Goal: Task Accomplishment & Management: Manage account settings

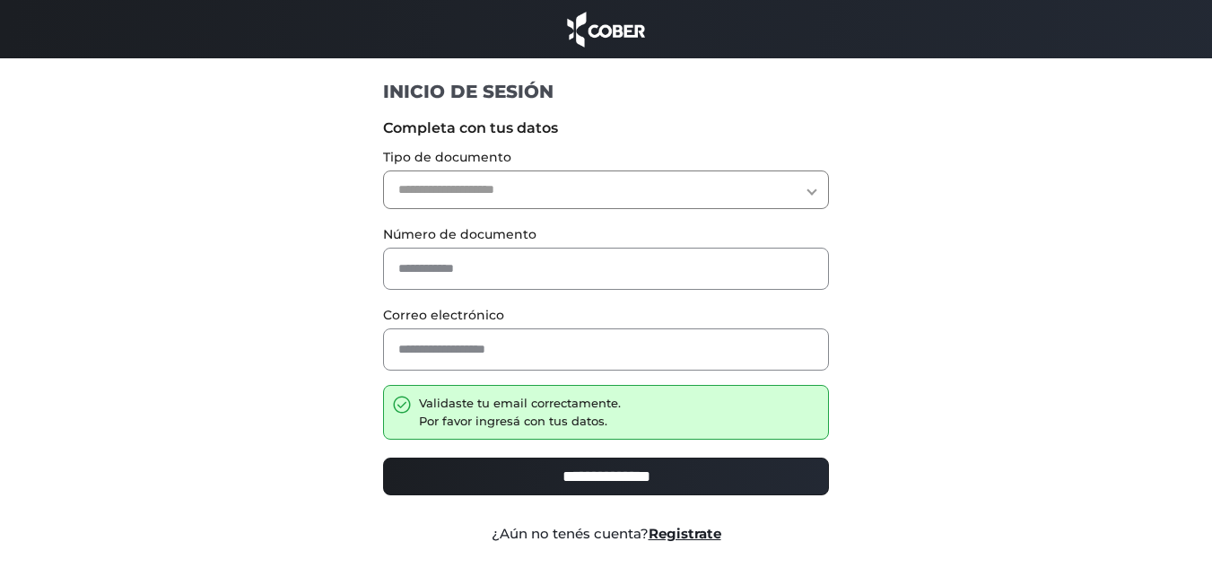
click at [579, 192] on select "**********" at bounding box center [606, 189] width 446 height 39
select select "***"
click at [383, 170] on select "**********" at bounding box center [606, 189] width 446 height 39
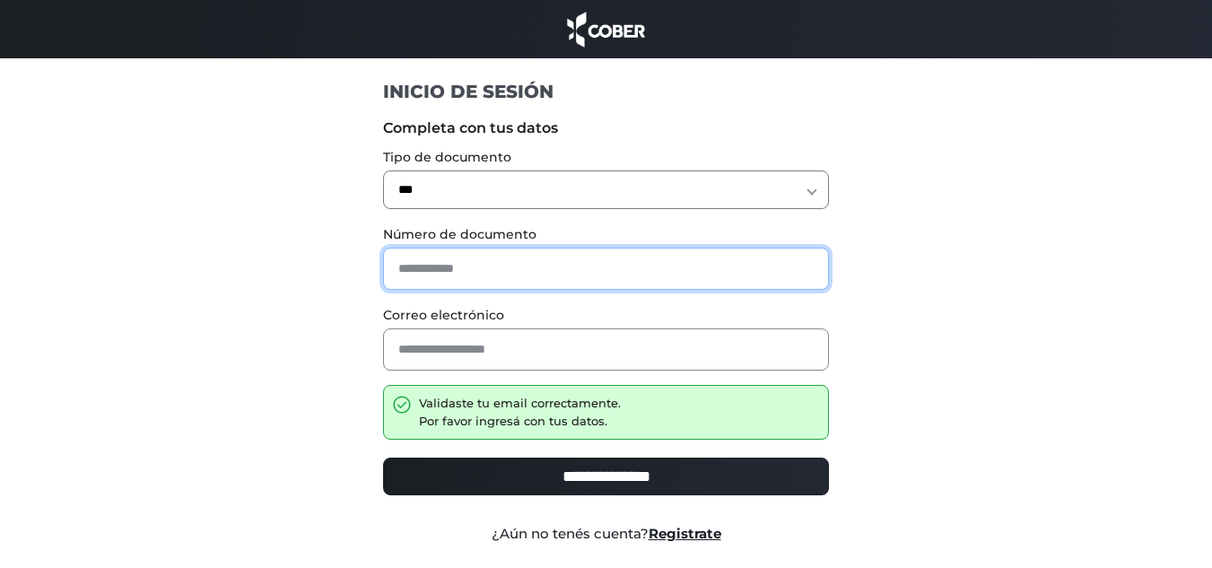
click at [428, 271] on input "text" at bounding box center [606, 269] width 446 height 42
type input "********"
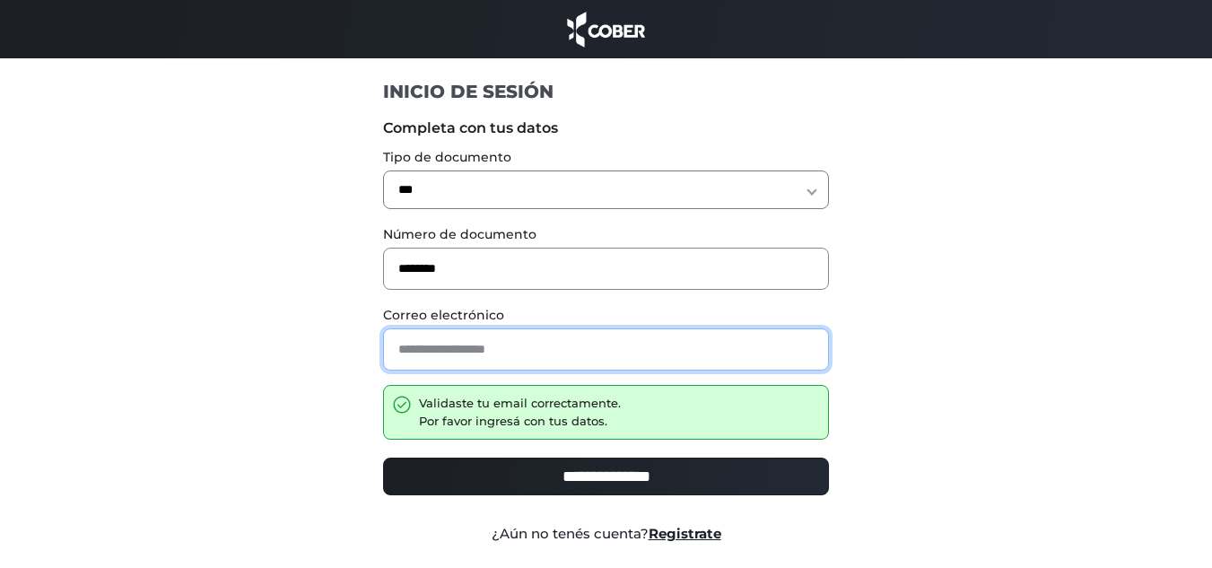
click at [452, 344] on input "email" at bounding box center [606, 349] width 446 height 42
click at [453, 353] on input "email" at bounding box center [606, 349] width 446 height 42
click at [580, 370] on input "**********" at bounding box center [606, 349] width 446 height 42
type input "**********"
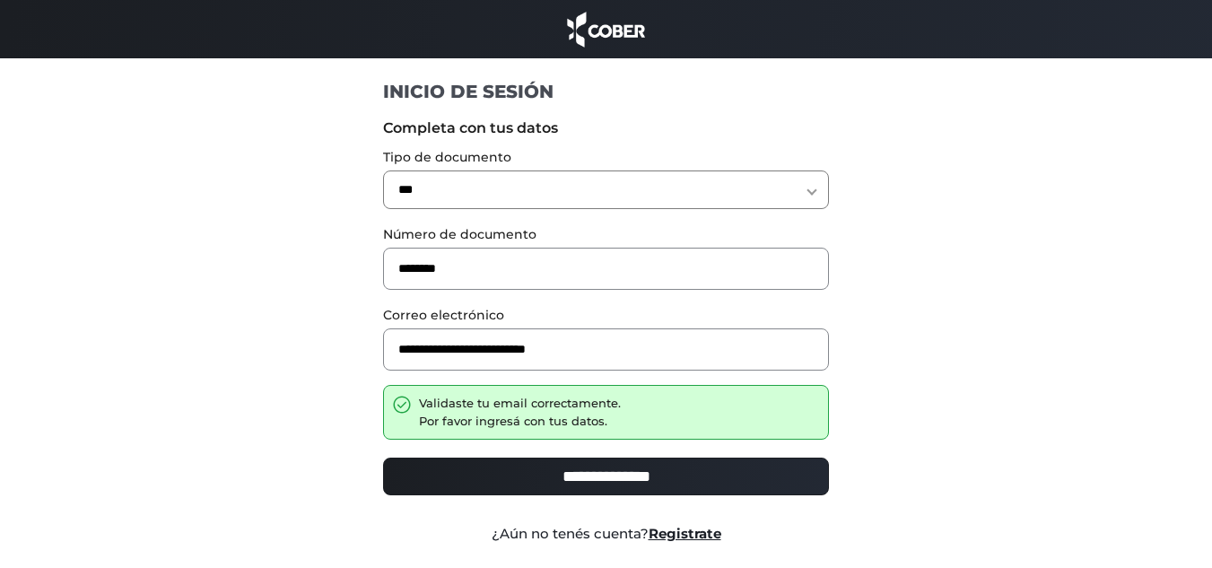
click at [1020, 528] on div "**********" at bounding box center [606, 370] width 1103 height 520
click at [667, 495] on div "**********" at bounding box center [606, 483] width 473 height 66
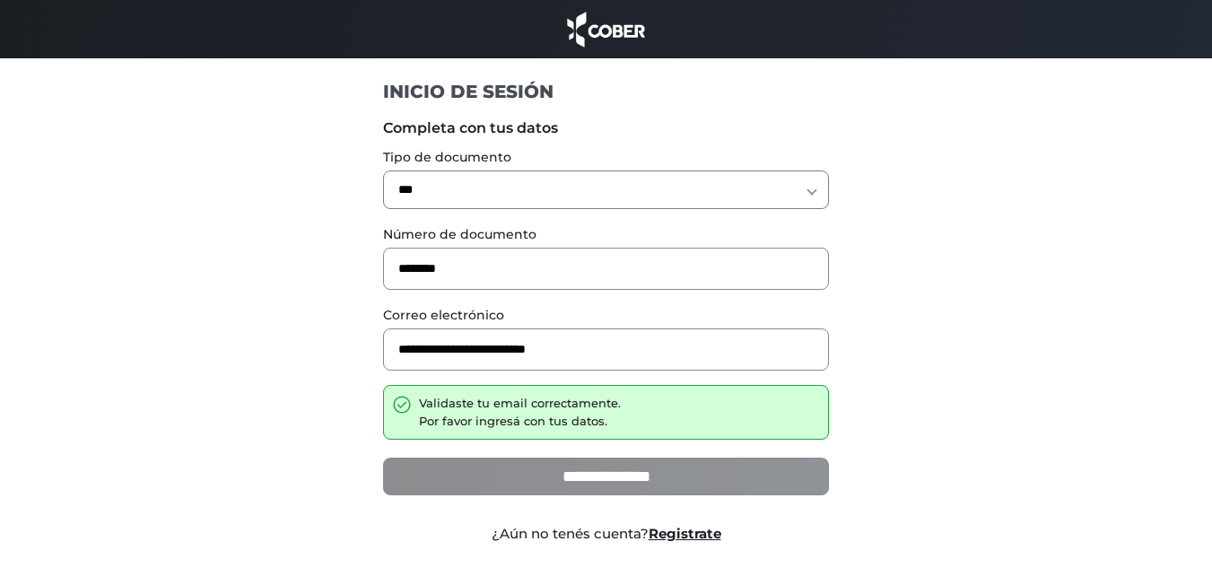
click at [671, 485] on input "**********" at bounding box center [606, 477] width 446 height 38
type input "**********"
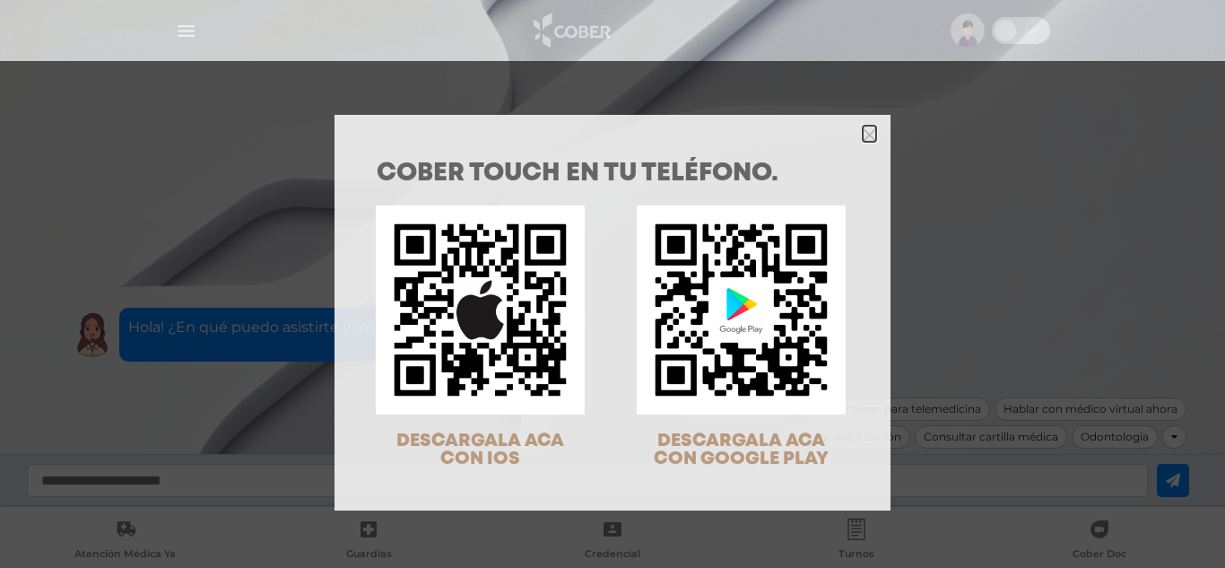
click at [872, 140] on icon "Close" at bounding box center [869, 134] width 13 height 13
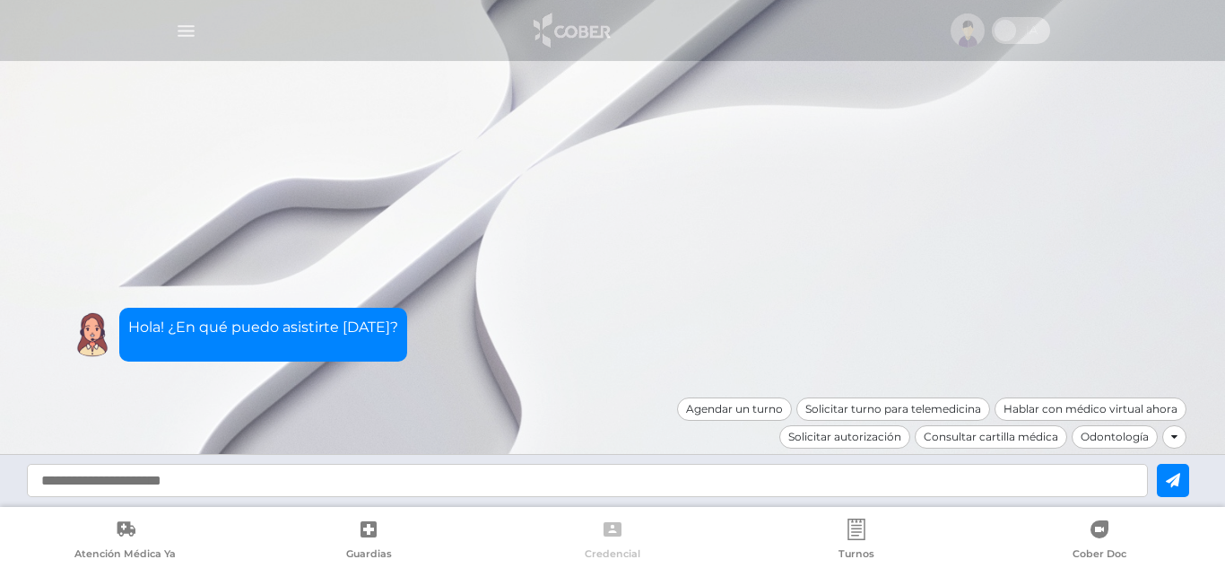
click at [615, 528] on icon at bounding box center [613, 529] width 18 height 14
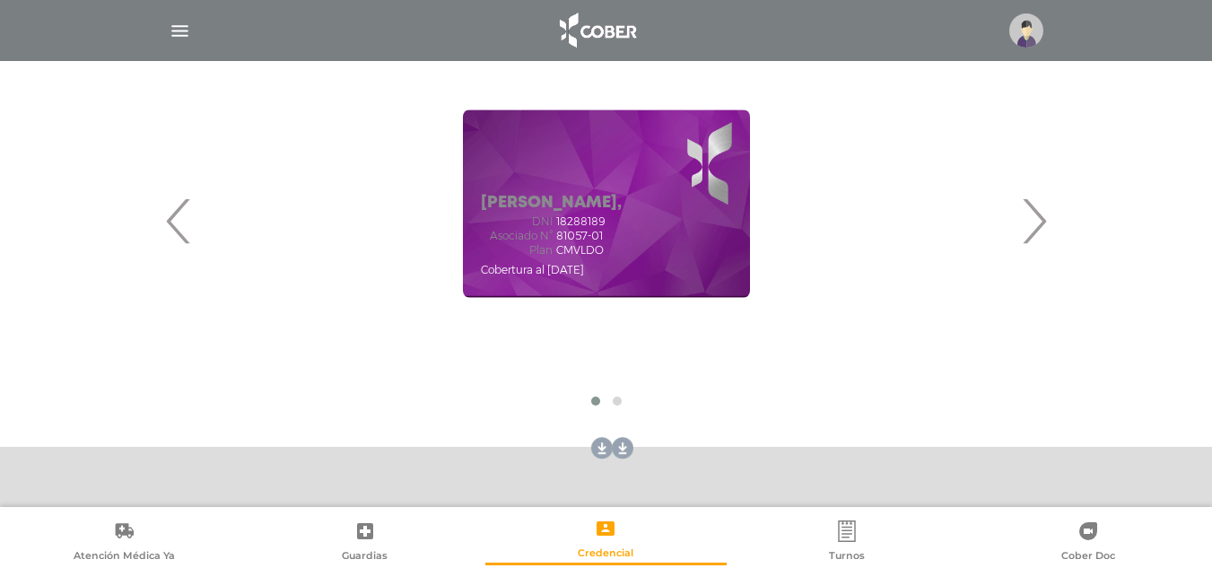
scroll to position [281, 0]
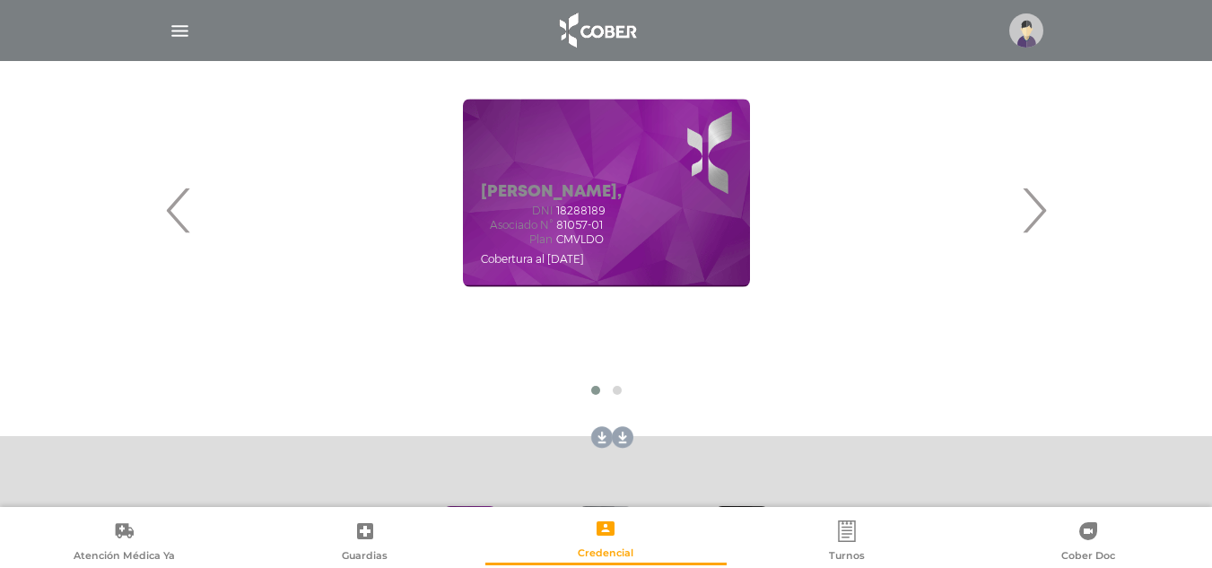
drag, startPoint x: 676, startPoint y: 190, endPoint x: 561, endPoint y: 375, distance: 217.6
click at [561, 375] on div "‹ ›" at bounding box center [606, 209] width 833 height 392
click at [605, 433] on link at bounding box center [619, 437] width 29 height 29
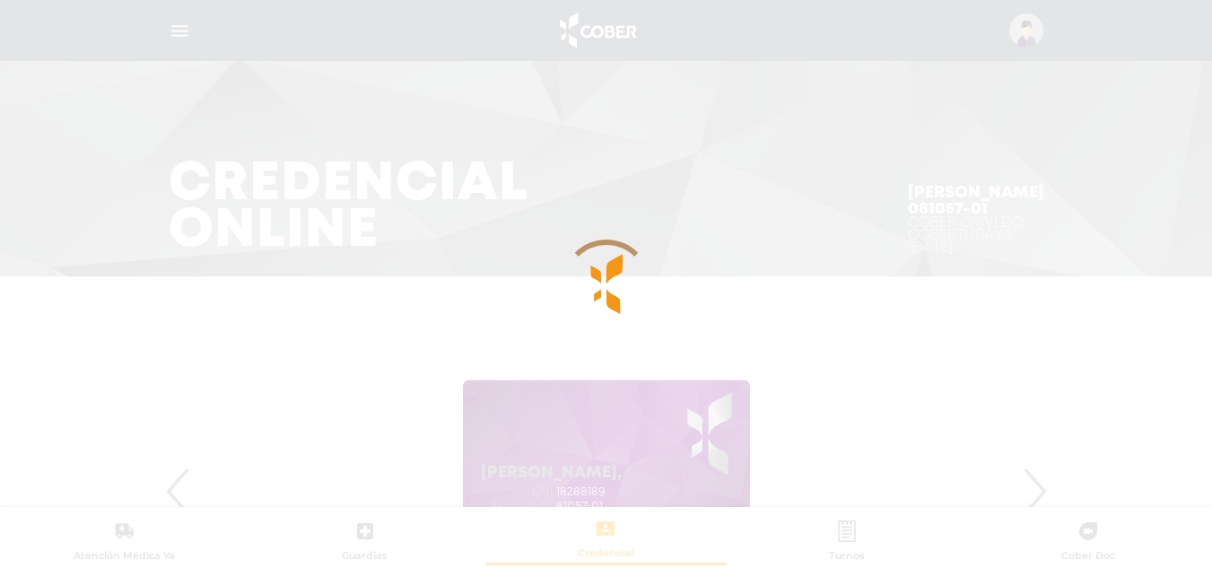
scroll to position [0, 0]
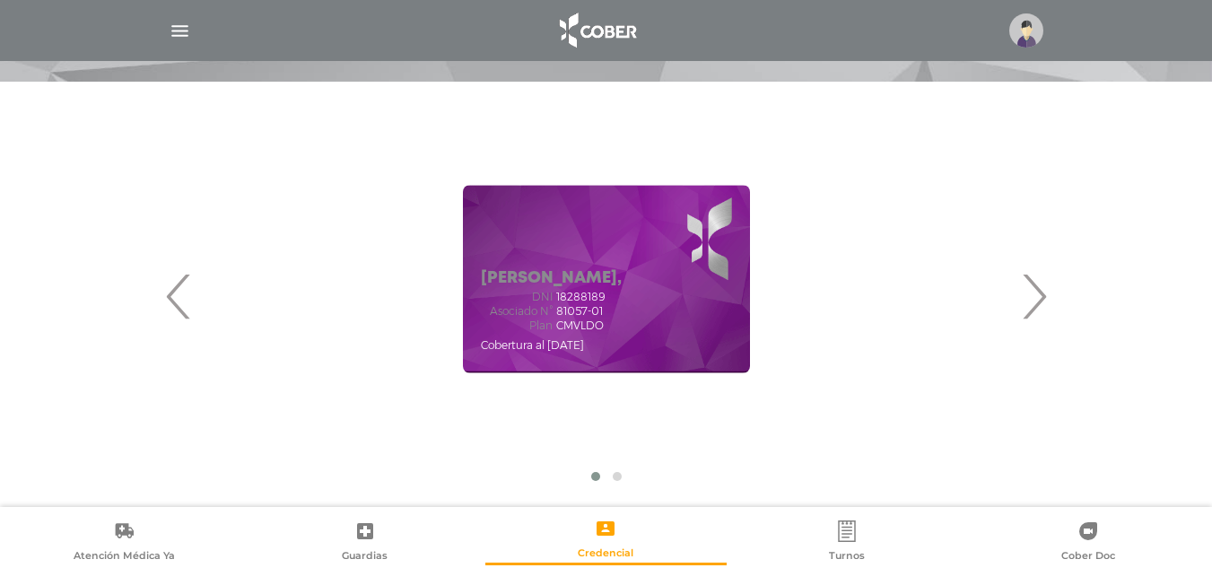
scroll to position [239, 0]
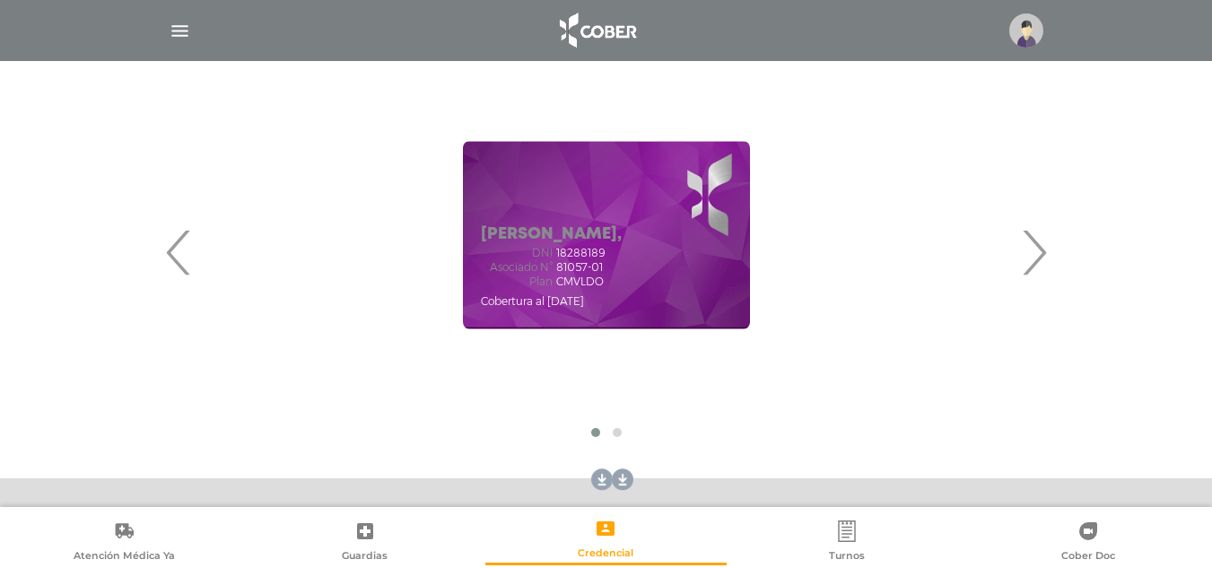
click at [1048, 273] on span "›" at bounding box center [1033, 252] width 35 height 97
click at [176, 257] on span "‹" at bounding box center [178, 252] width 35 height 97
click at [599, 480] on link at bounding box center [598, 480] width 29 height 29
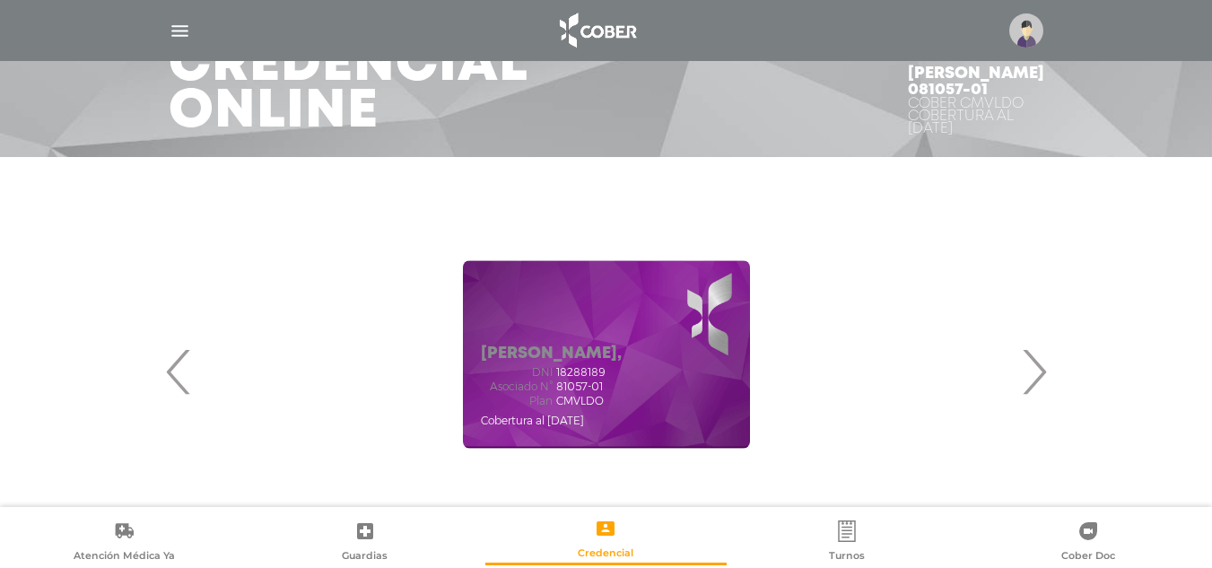
scroll to position [166, 0]
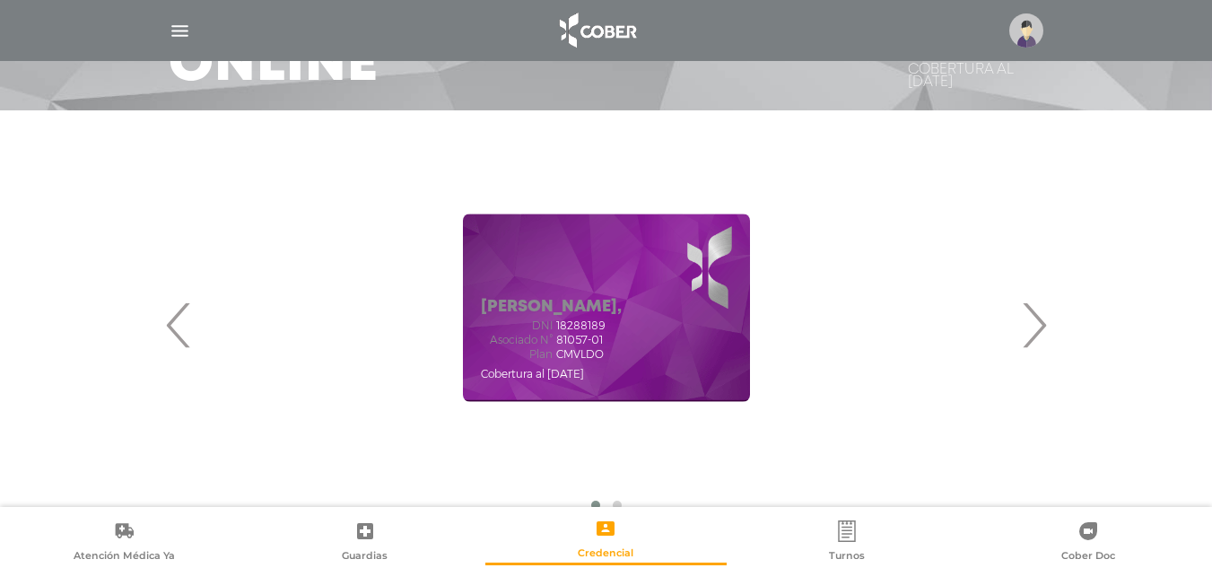
click at [1042, 336] on span "›" at bounding box center [1033, 324] width 35 height 97
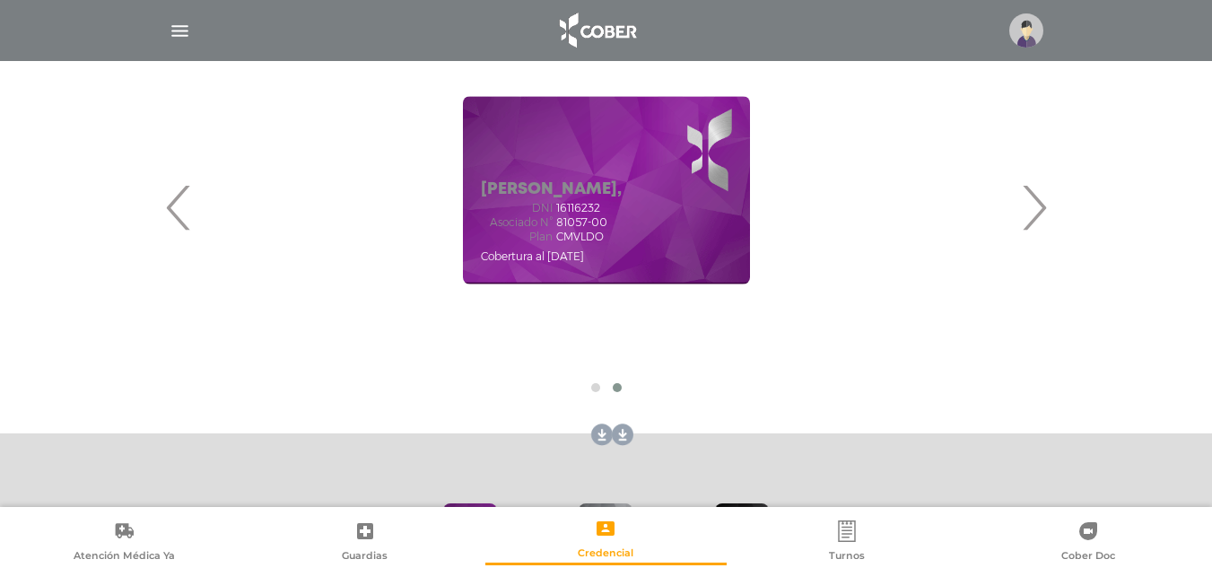
click at [172, 206] on span "‹" at bounding box center [178, 207] width 35 height 97
click at [1041, 214] on span "›" at bounding box center [1033, 207] width 35 height 97
click at [599, 432] on link at bounding box center [598, 435] width 29 height 29
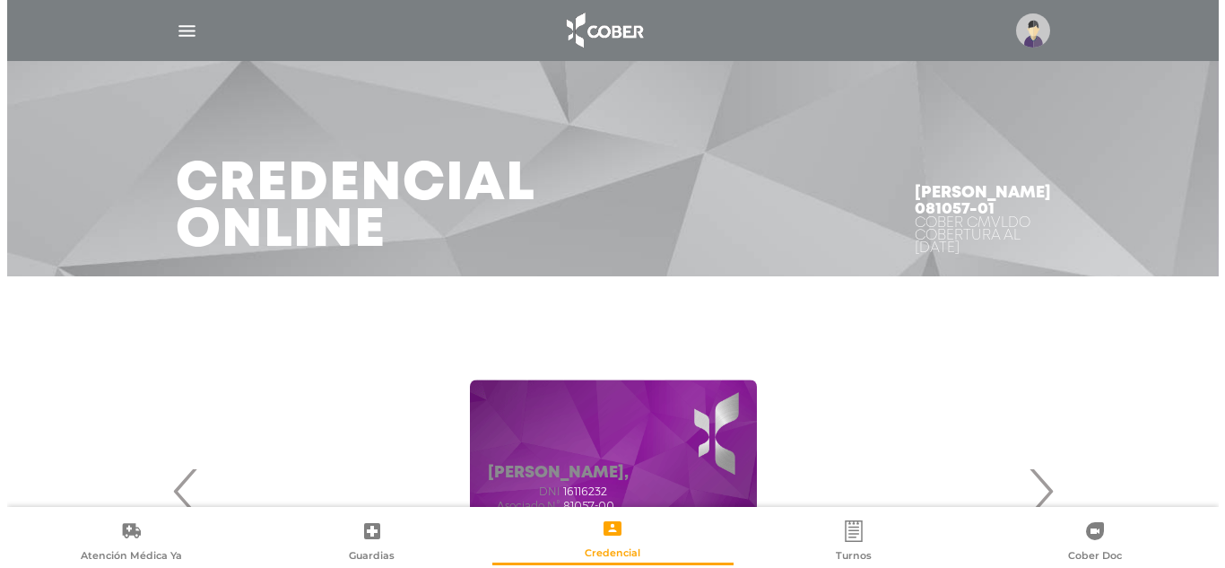
scroll to position [0, 0]
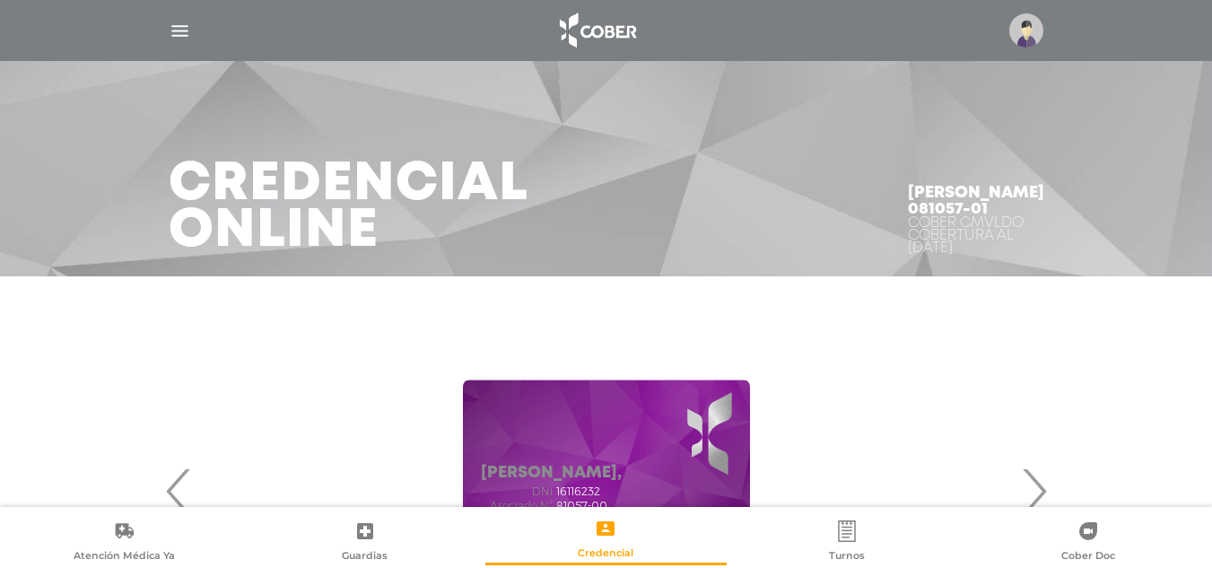
click at [1023, 35] on img at bounding box center [1026, 30] width 34 height 34
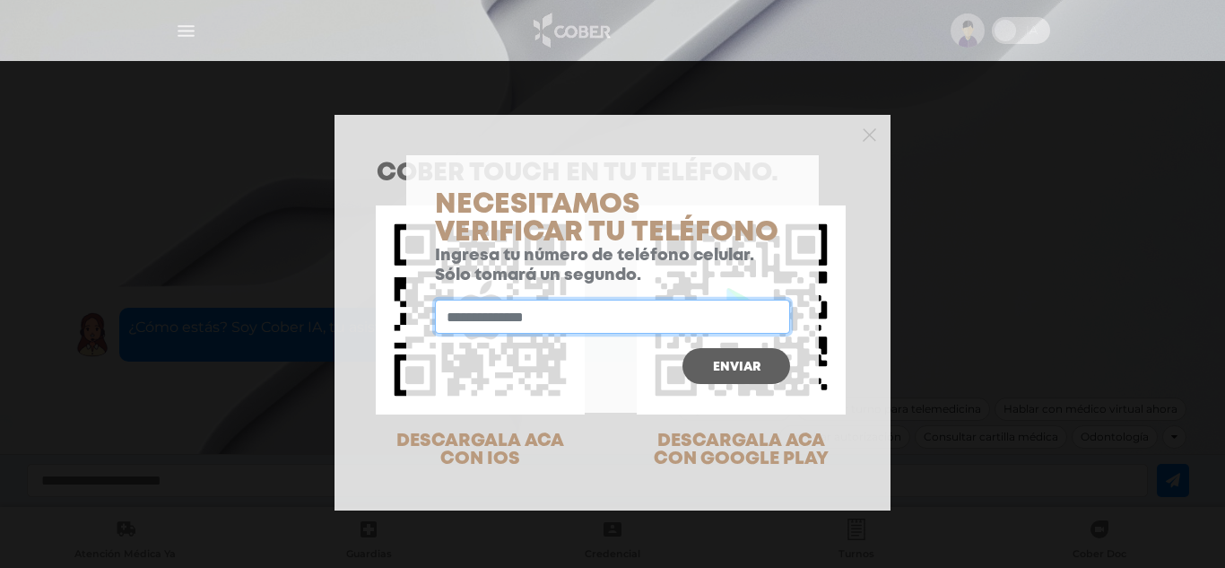
click at [469, 310] on input "text" at bounding box center [612, 317] width 355 height 34
type input "**********"
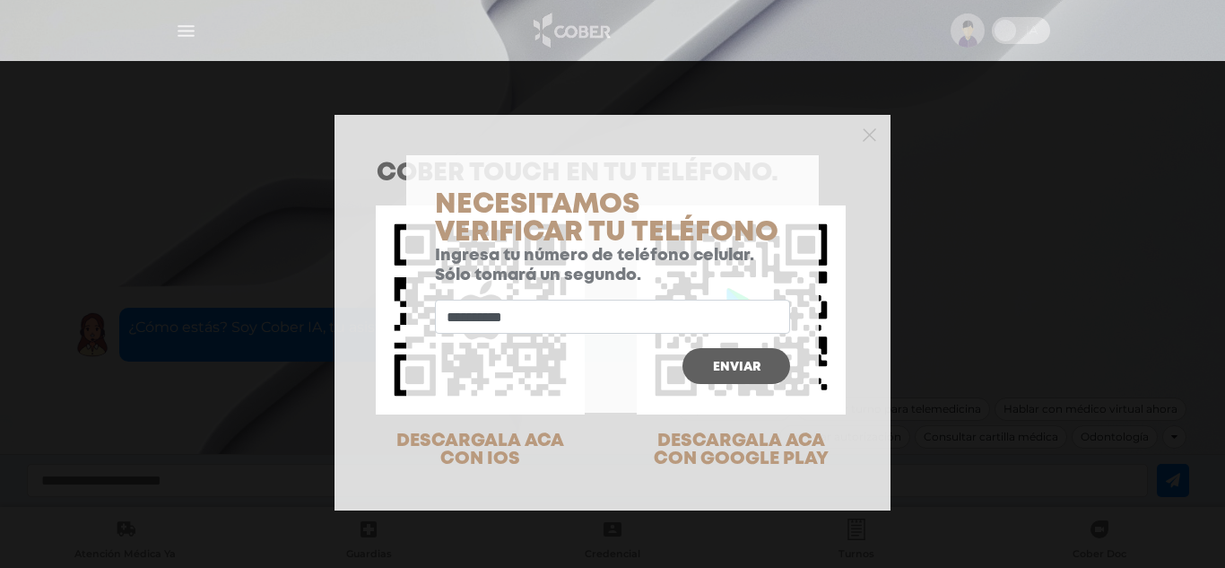
click at [738, 363] on span "Enviar" at bounding box center [737, 367] width 48 height 13
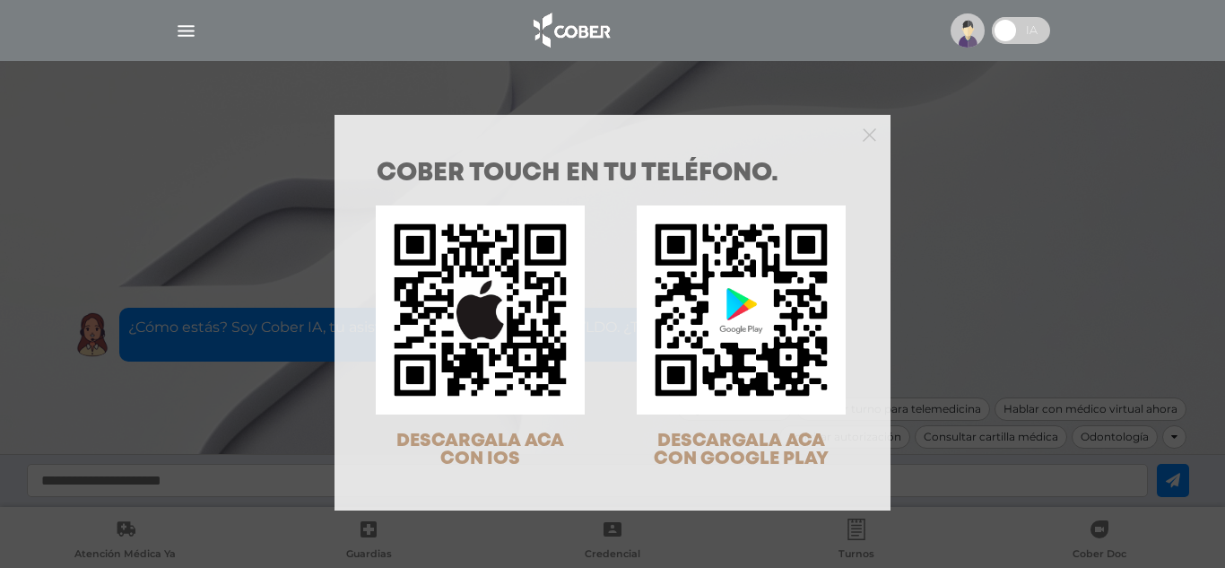
click at [878, 130] on div at bounding box center [613, 133] width 556 height 36
click at [876, 133] on div at bounding box center [613, 133] width 556 height 36
click at [871, 144] on div at bounding box center [613, 133] width 556 height 36
click at [871, 133] on polygon "Close" at bounding box center [869, 134] width 13 height 13
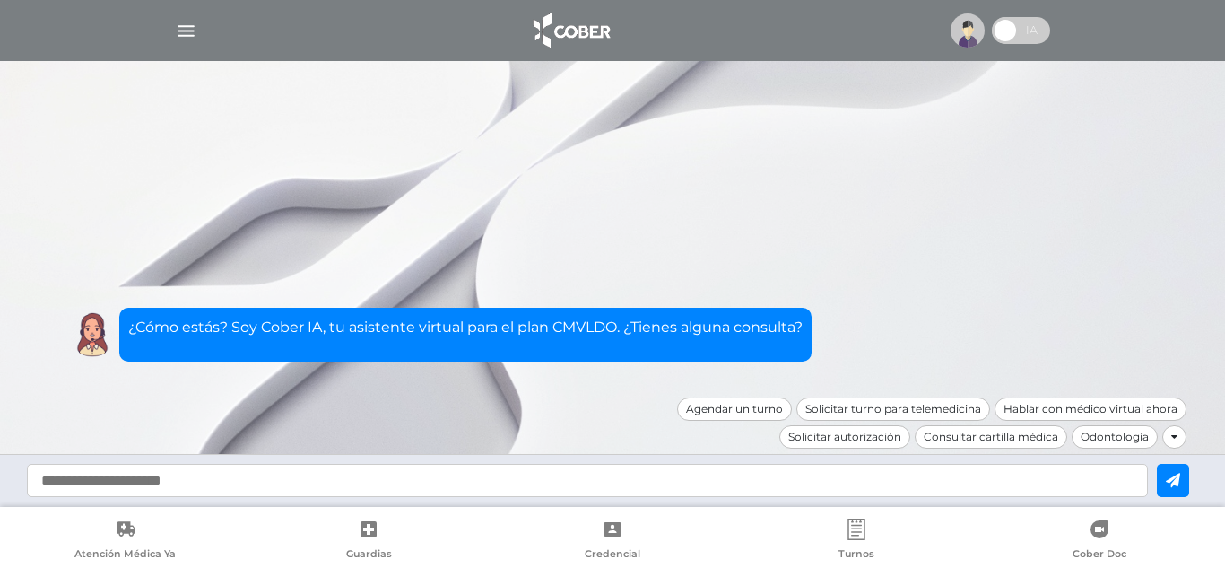
click at [1179, 436] on div at bounding box center [1175, 436] width 24 height 23
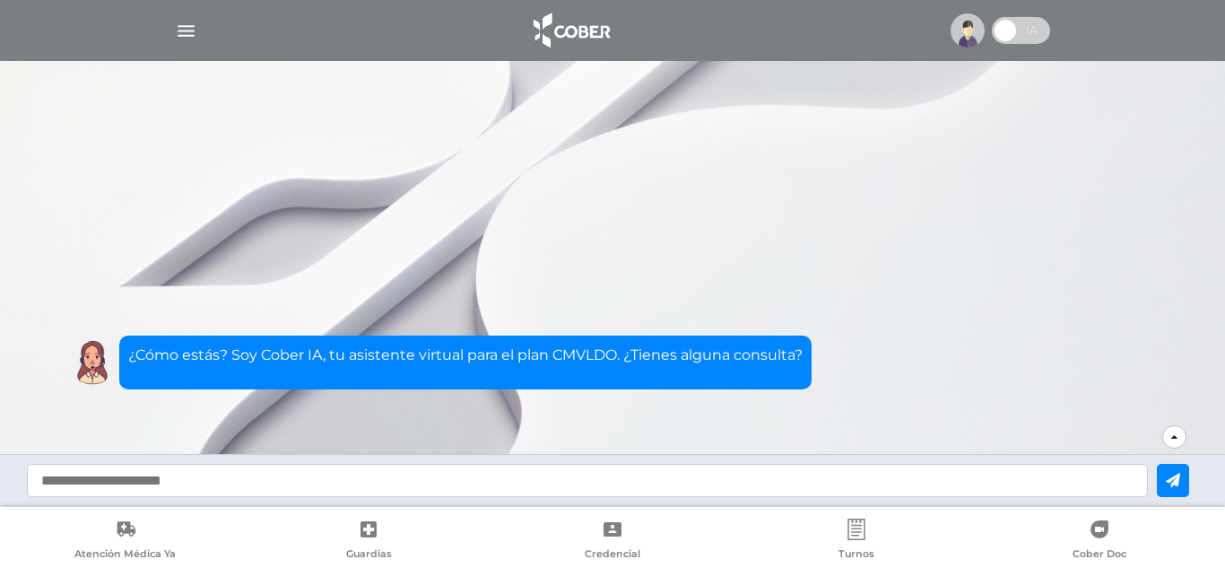
click at [1179, 440] on div at bounding box center [1175, 436] width 24 height 23
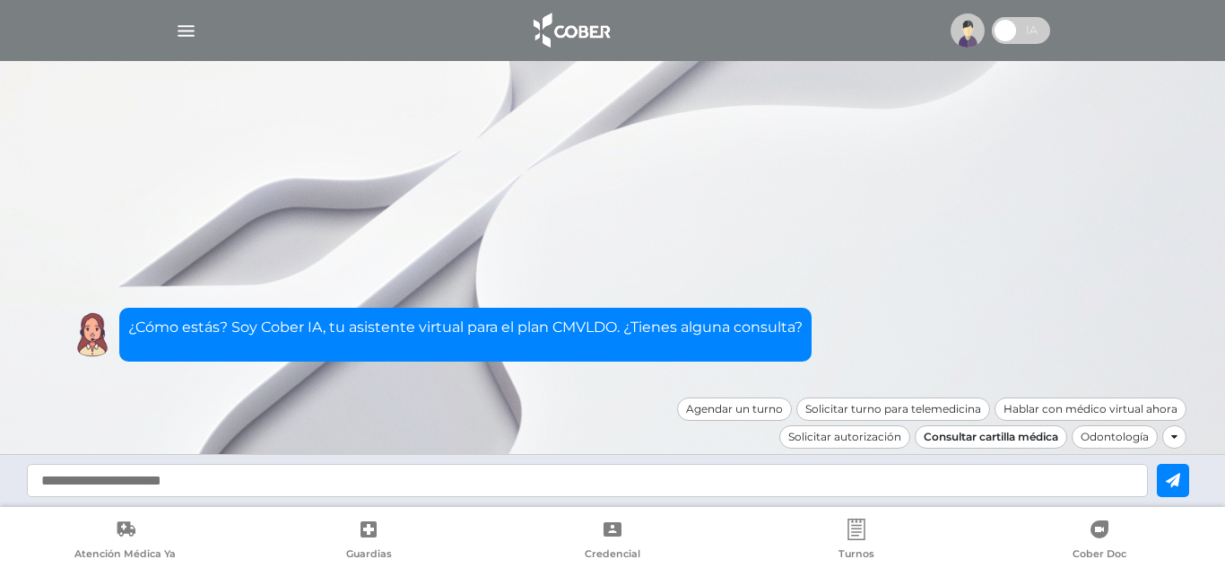
click at [1001, 439] on div "Consultar cartilla médica" at bounding box center [991, 436] width 153 height 23
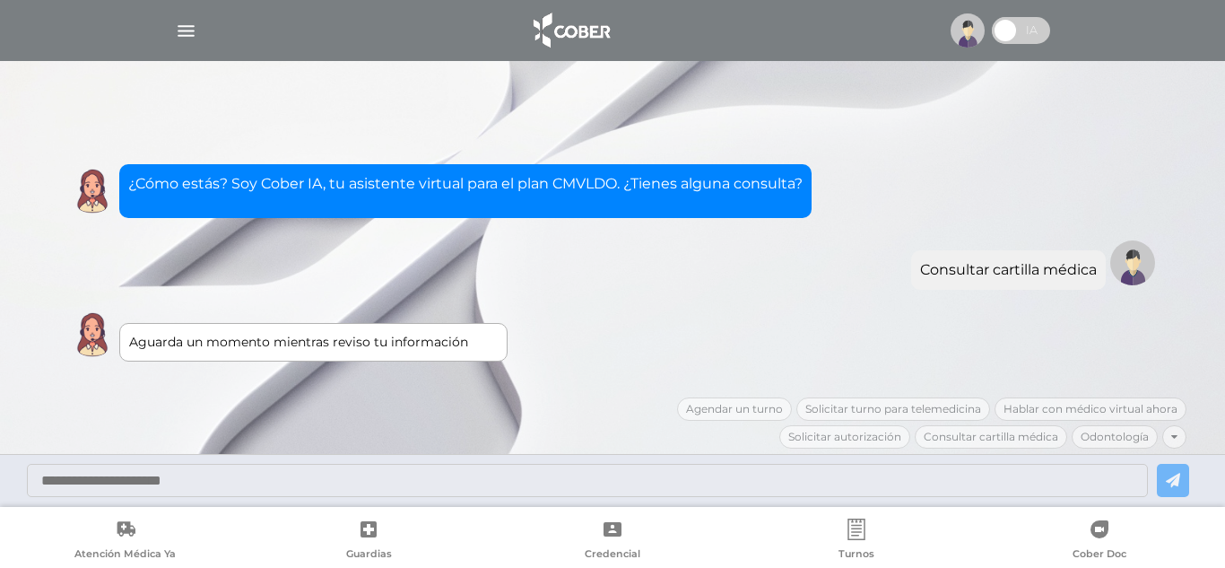
scroll to position [46, 0]
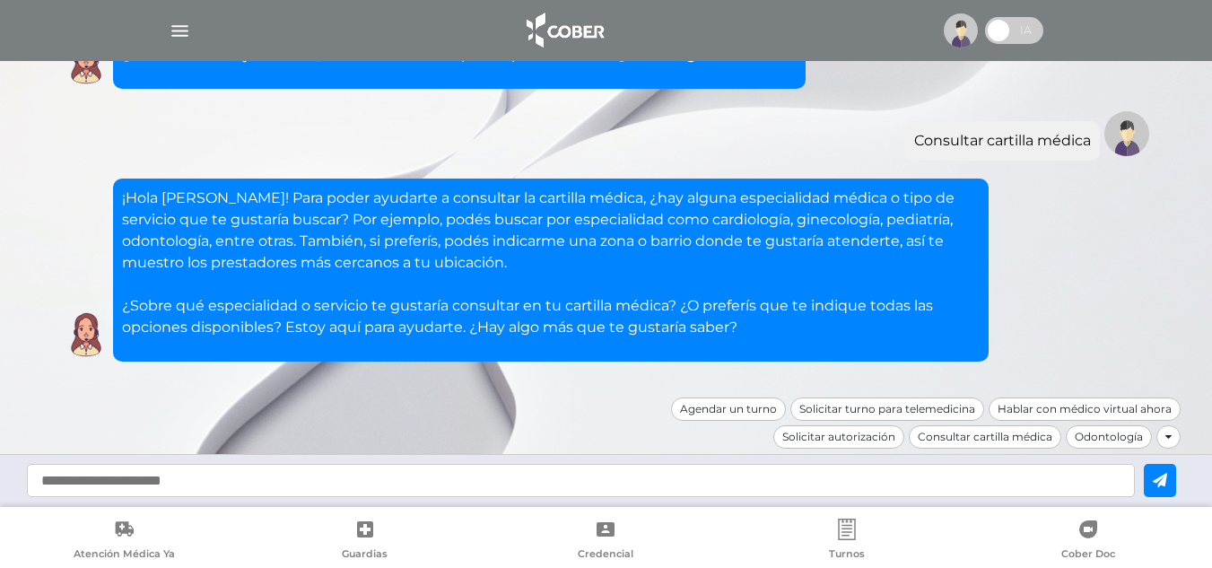
click at [179, 35] on img "button" at bounding box center [180, 31] width 22 height 22
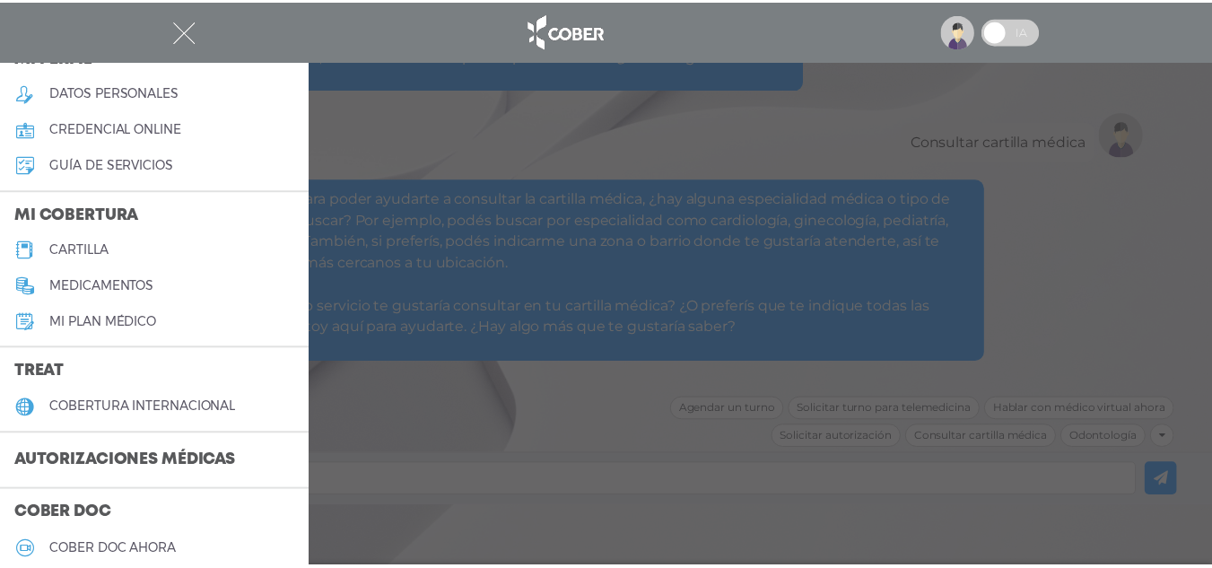
scroll to position [0, 0]
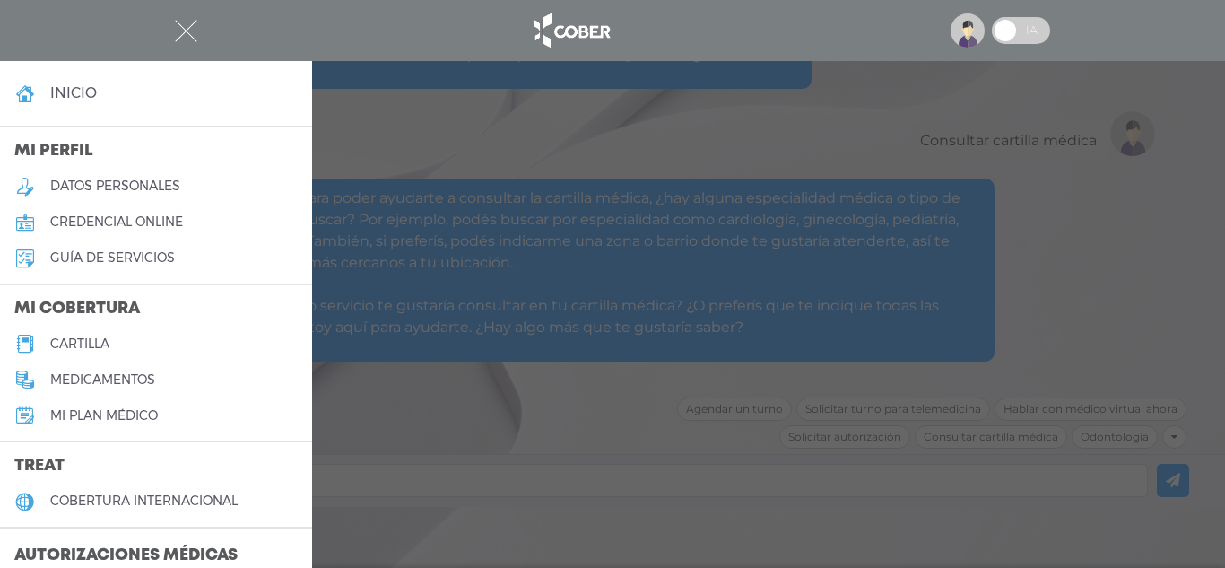
drag, startPoint x: 241, startPoint y: 154, endPoint x: 211, endPoint y: 136, distance: 35.4
click at [211, 136] on h3 "Mi perfil" at bounding box center [156, 152] width 312 height 34
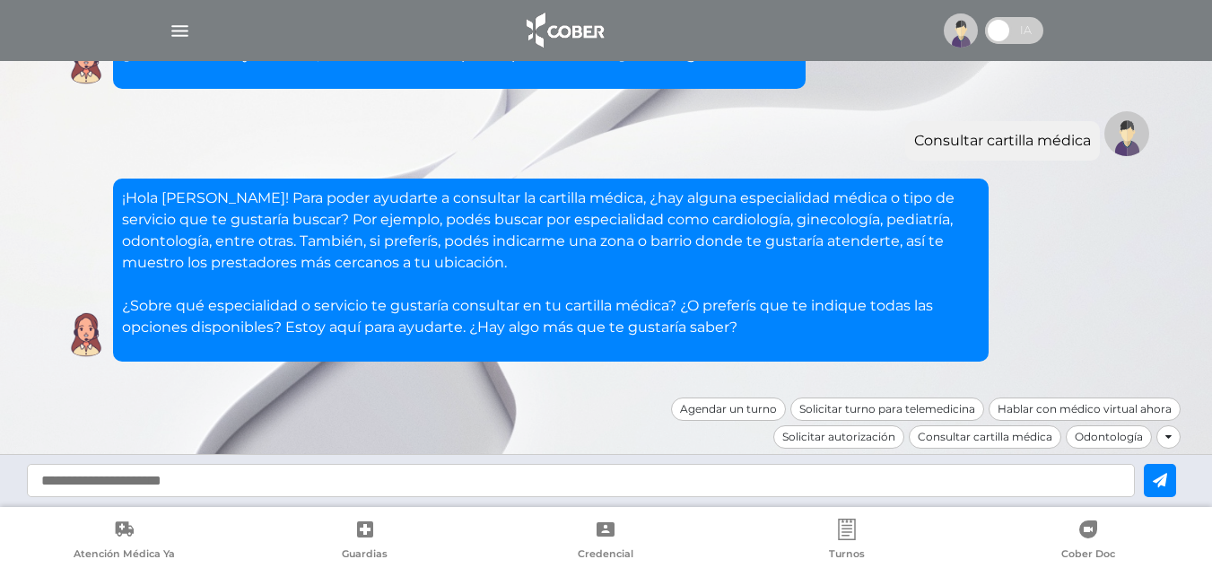
click at [179, 35] on img "button" at bounding box center [180, 31] width 22 height 22
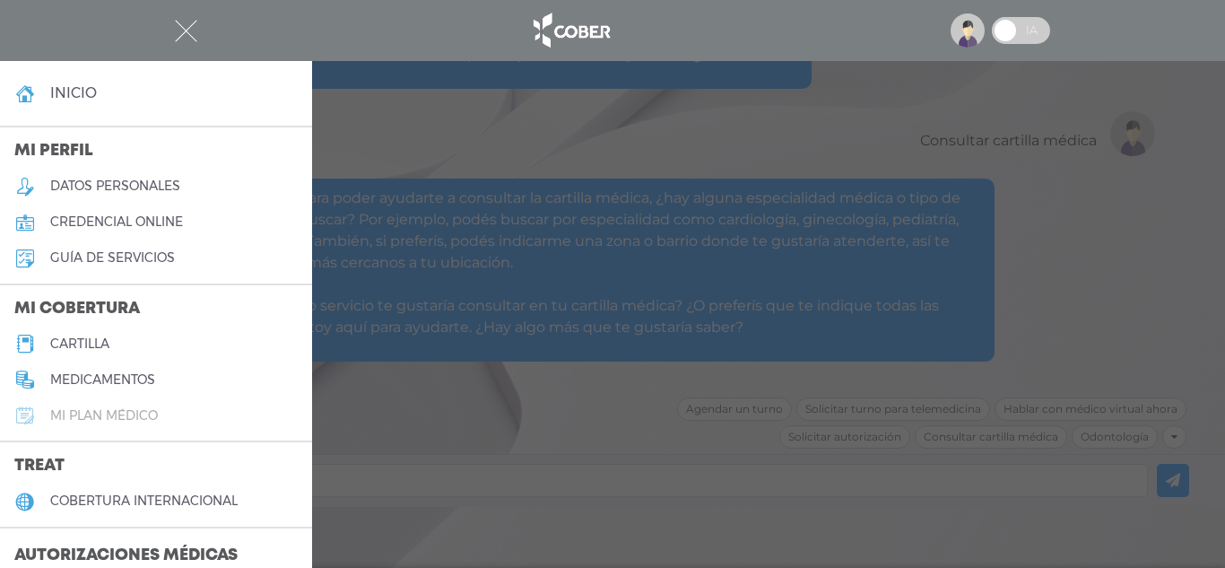
click at [151, 414] on h5 "Mi plan médico" at bounding box center [104, 415] width 108 height 15
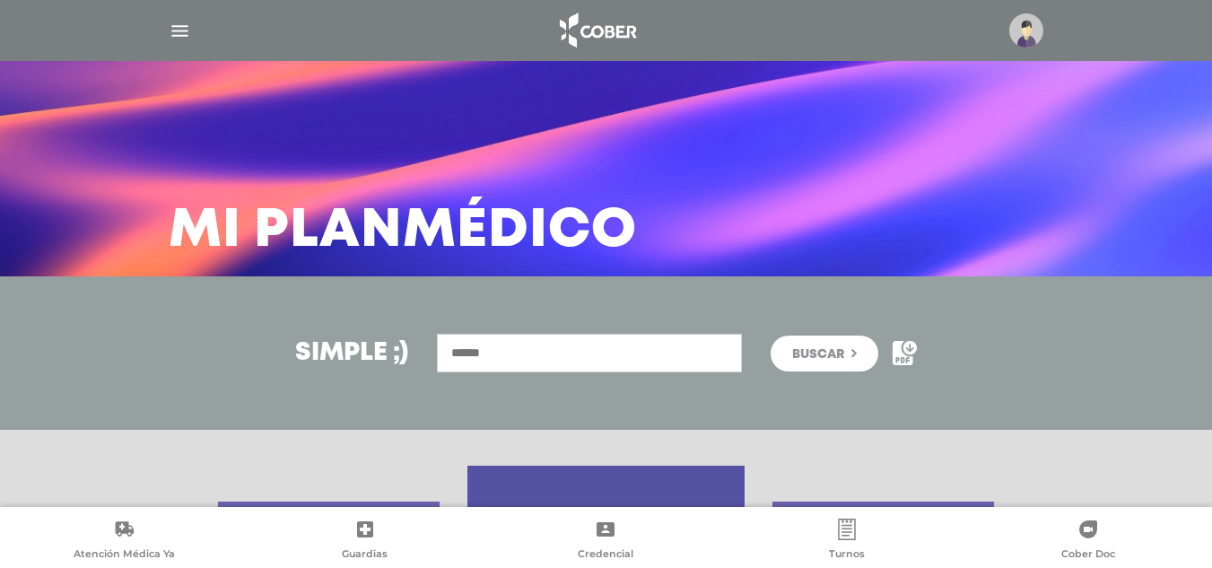
click at [537, 355] on input "text" at bounding box center [589, 353] width 305 height 39
type input "******"
click at [849, 344] on button "Buscar" at bounding box center [825, 354] width 108 height 36
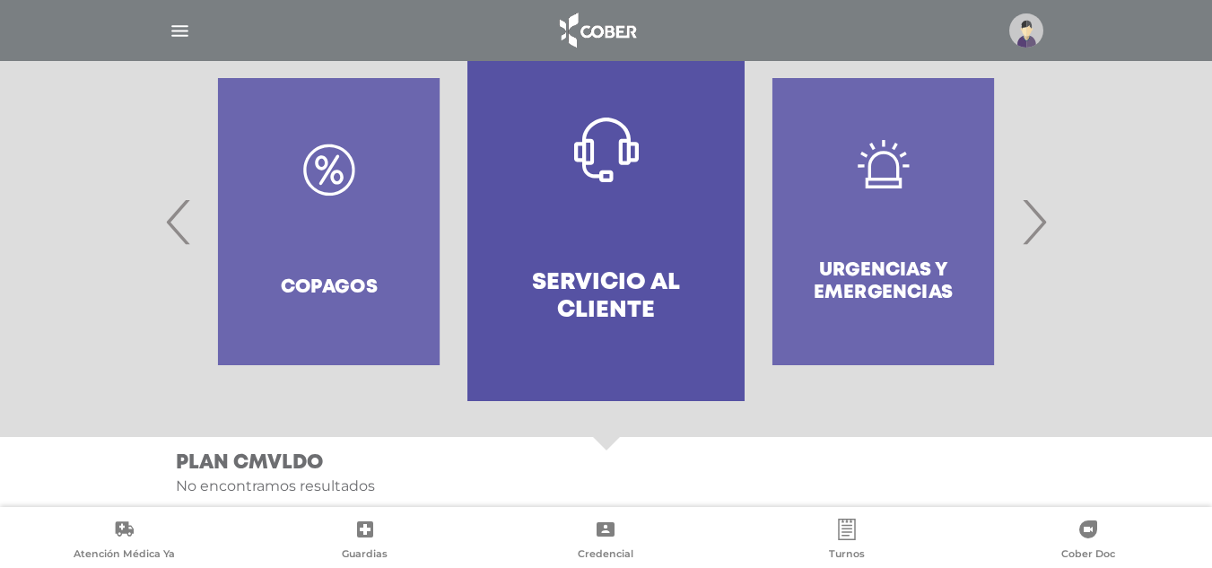
scroll to position [449, 0]
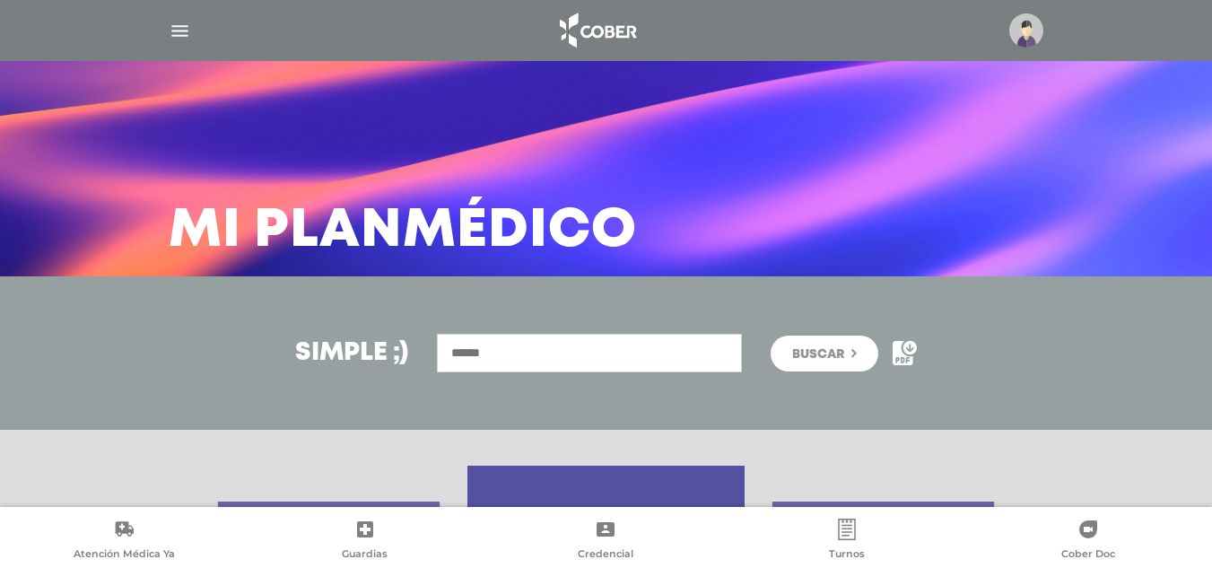
click at [182, 39] on img "button" at bounding box center [180, 31] width 22 height 22
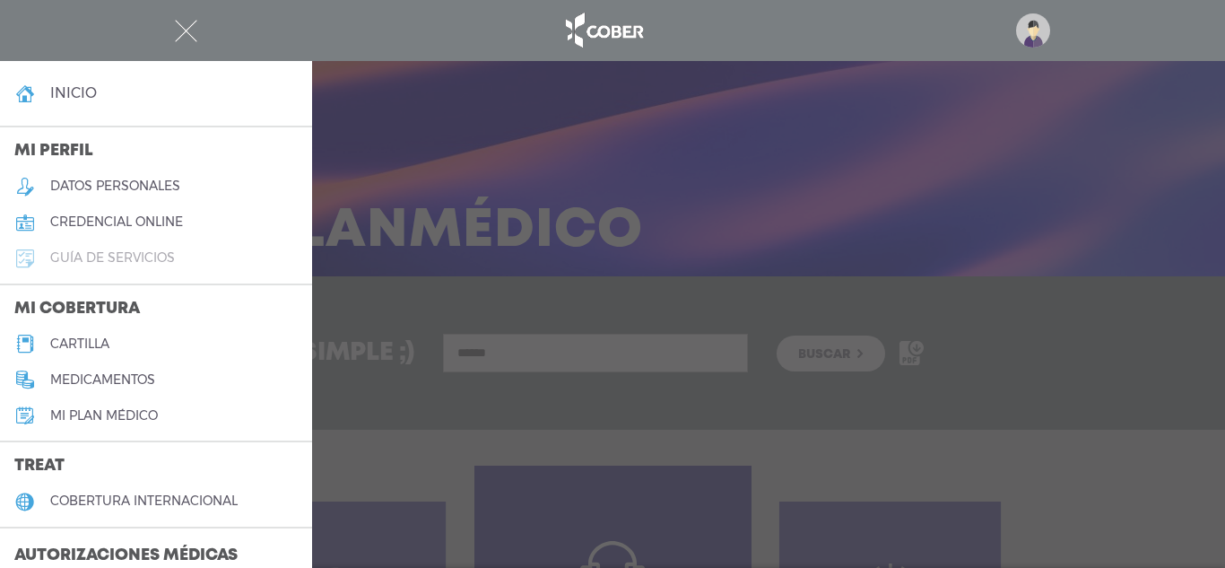
click at [163, 251] on h5 "guía de servicios" at bounding box center [112, 257] width 125 height 15
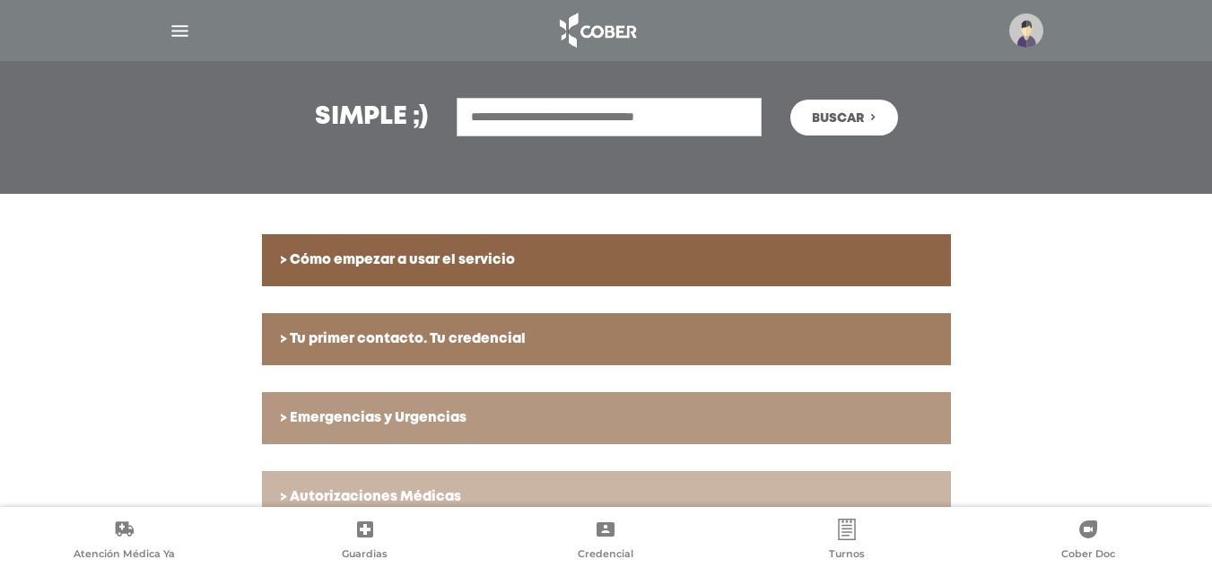
scroll to position [239, 0]
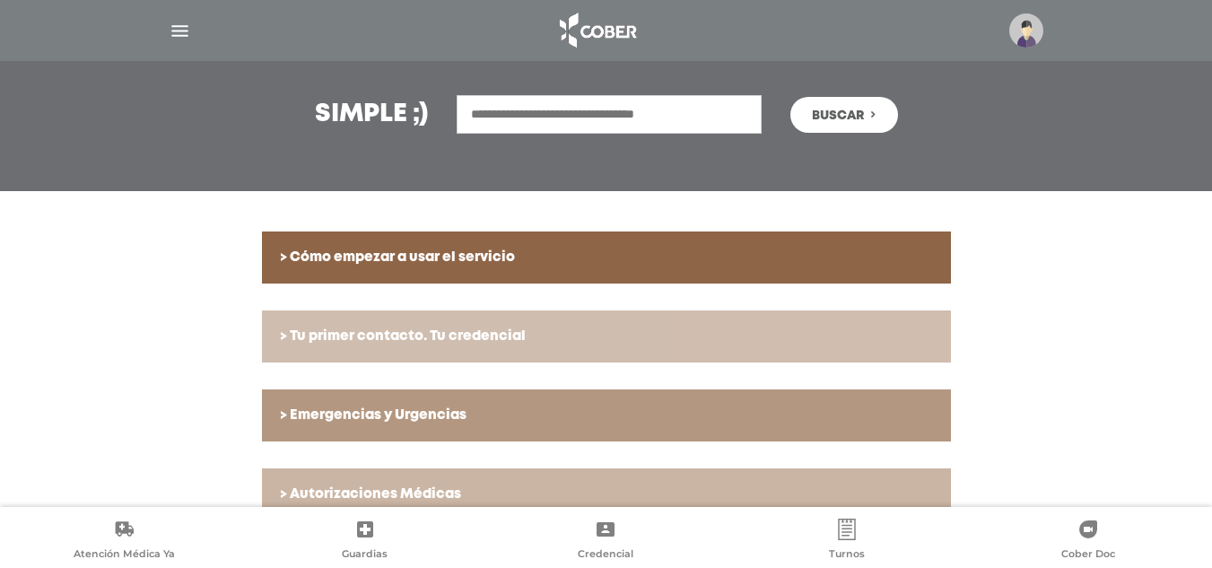
click at [585, 326] on link "> Tu primer contacto. Tu credencial" at bounding box center [606, 336] width 689 height 52
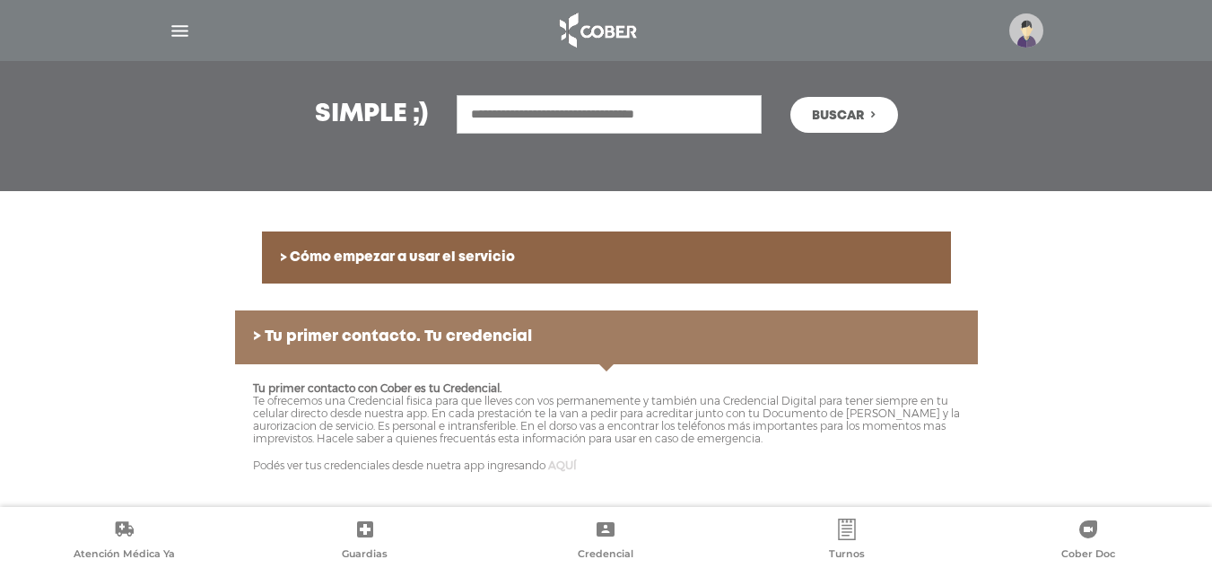
click at [572, 467] on link "AQUÍ" at bounding box center [562, 464] width 29 height 13
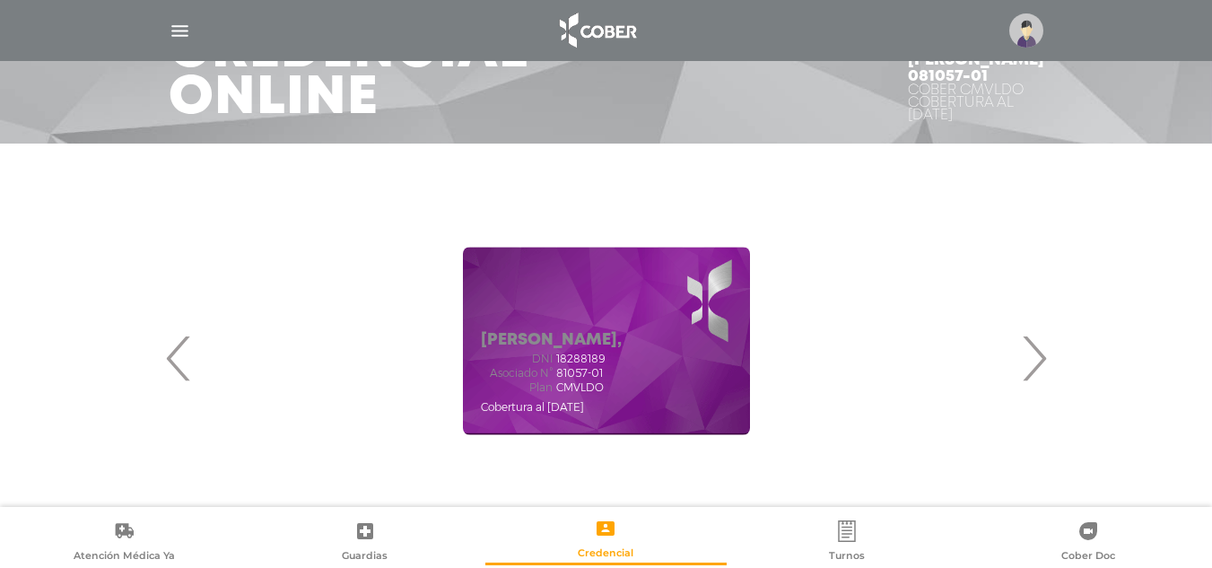
scroll to position [131, 0]
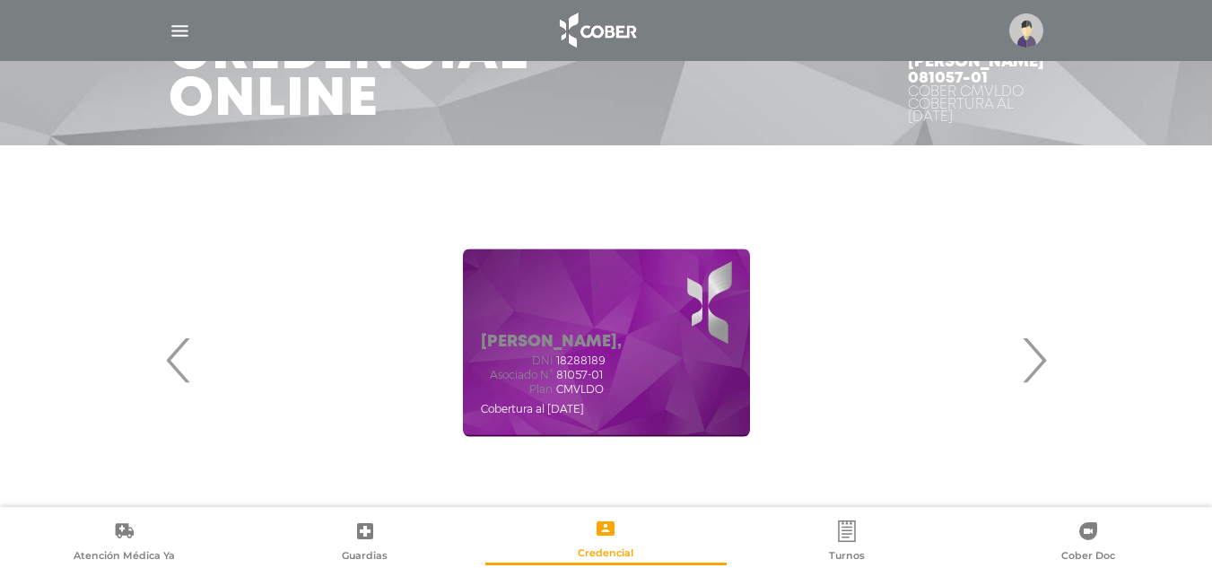
click at [1045, 368] on span "›" at bounding box center [1033, 359] width 35 height 97
click at [173, 366] on span "‹" at bounding box center [178, 359] width 35 height 97
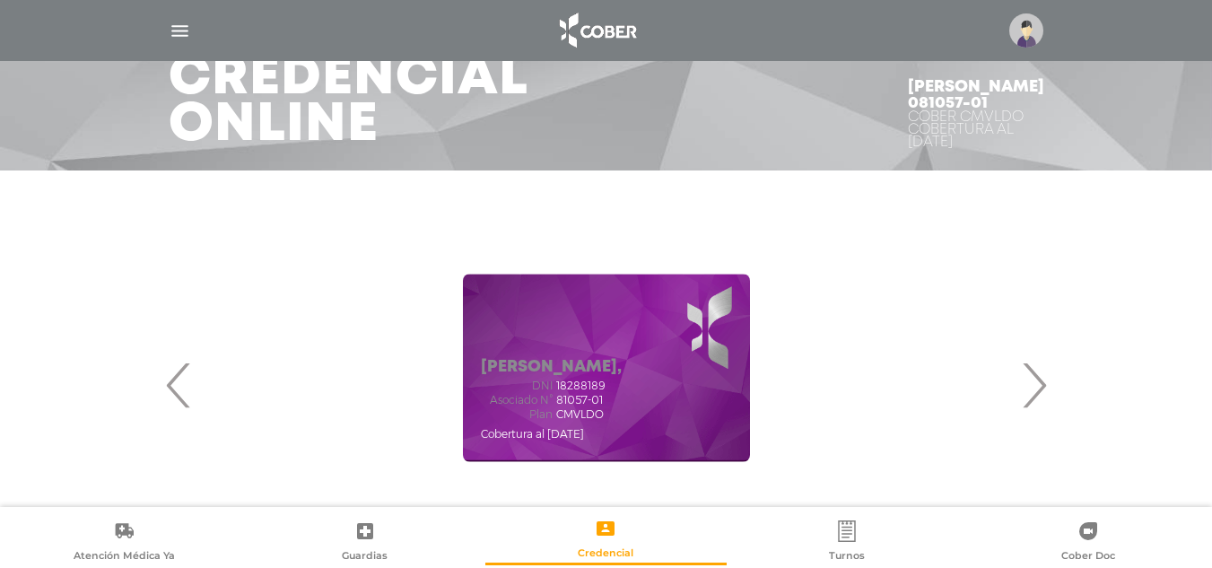
scroll to position [69, 0]
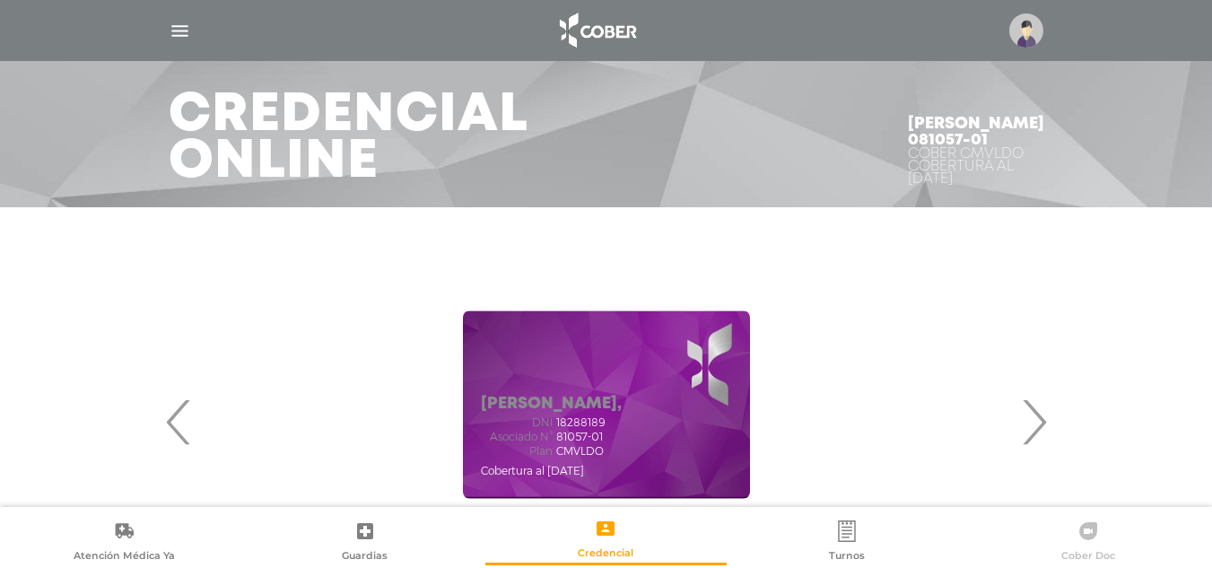
click at [1089, 536] on icon at bounding box center [1088, 531] width 18 height 18
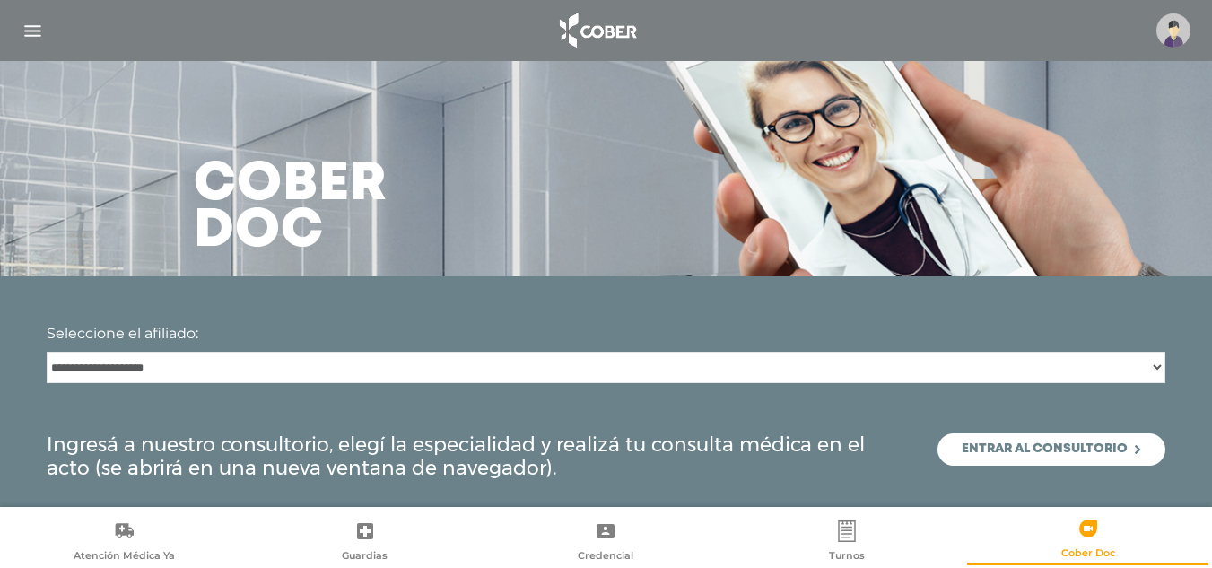
click at [1089, 536] on body "Cober Touch - Desktop Mobile inicio Mi perfil datos personales" at bounding box center [606, 284] width 1212 height 568
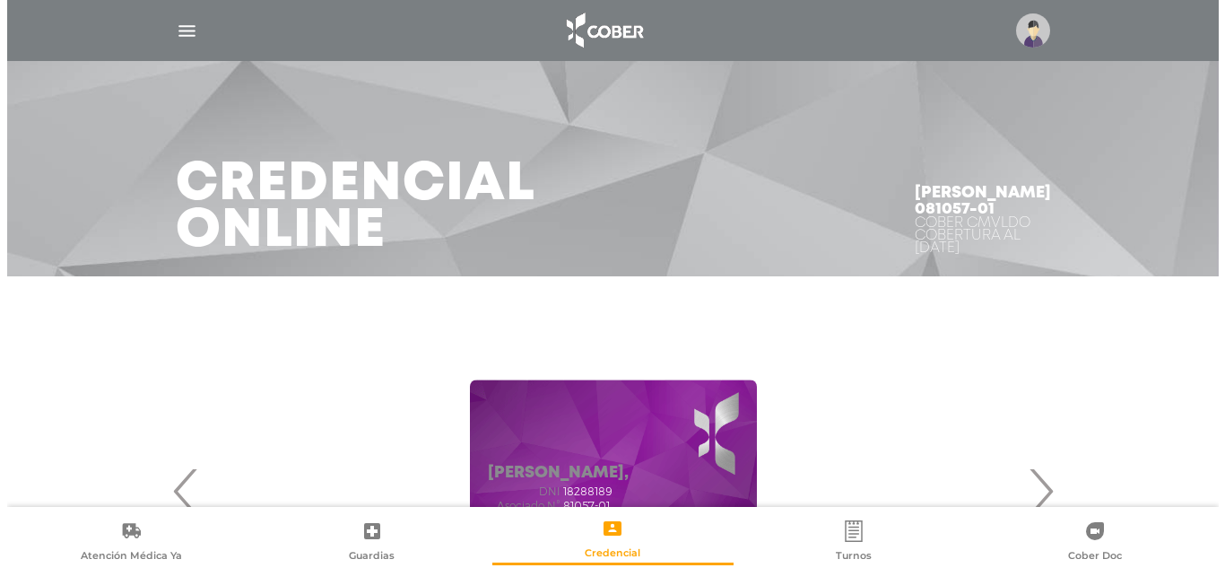
scroll to position [69, 0]
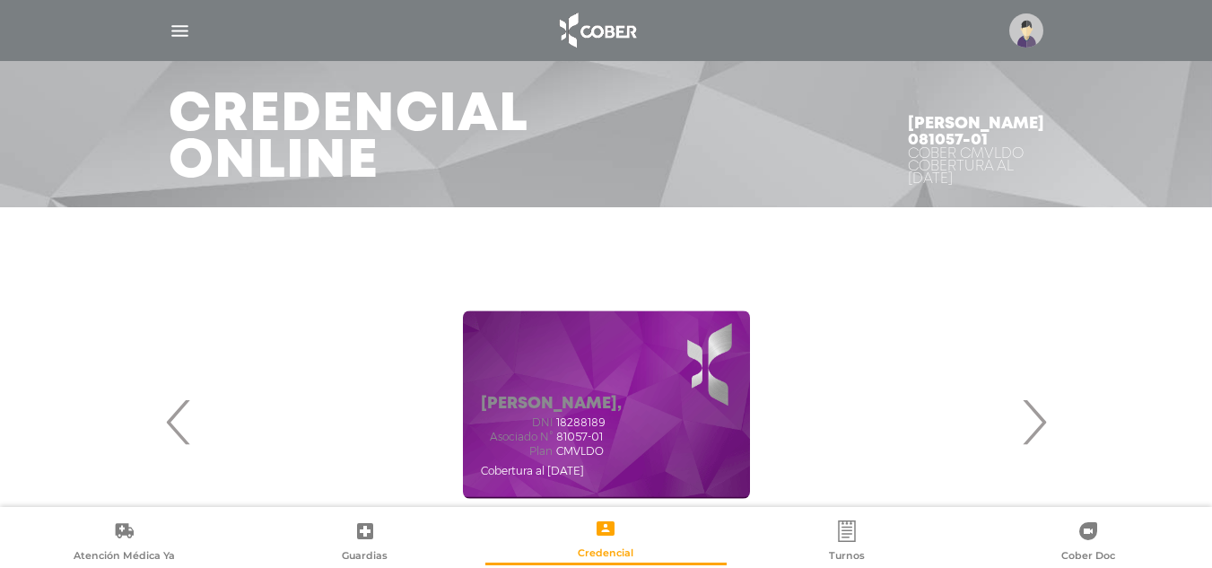
click at [1037, 43] on img at bounding box center [1026, 30] width 34 height 34
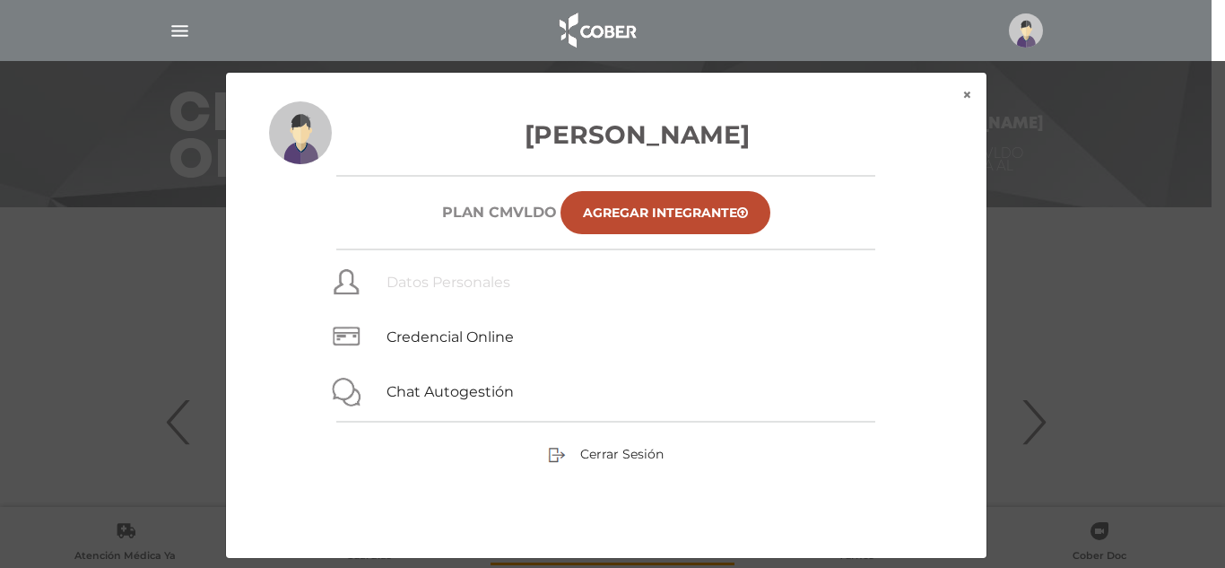
click at [499, 290] on link "Datos Personales" at bounding box center [449, 282] width 124 height 17
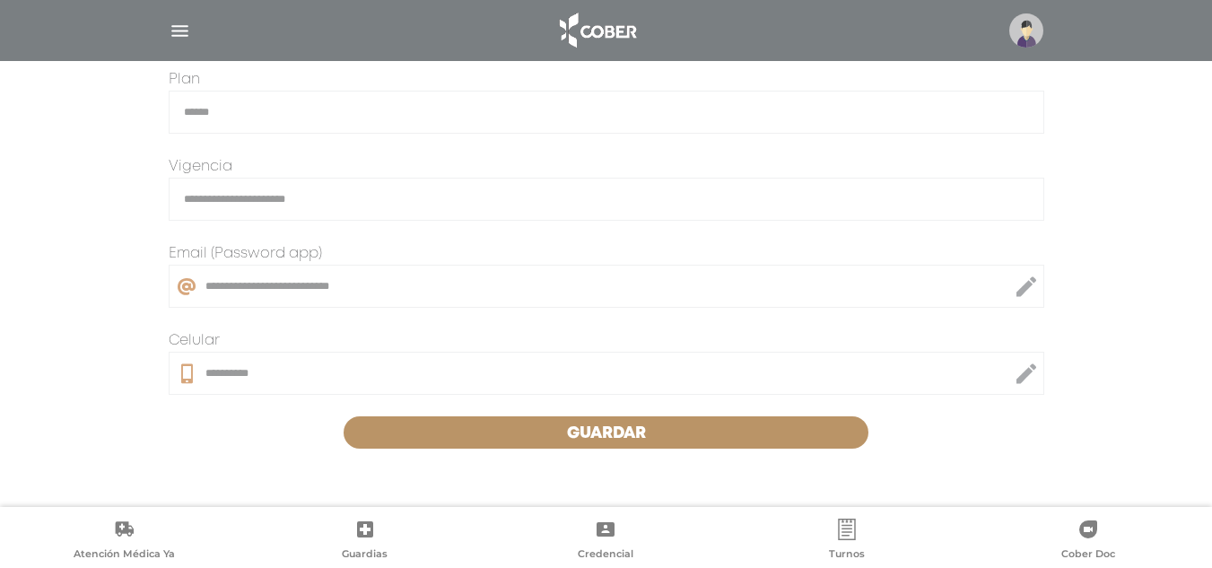
scroll to position [522, 0]
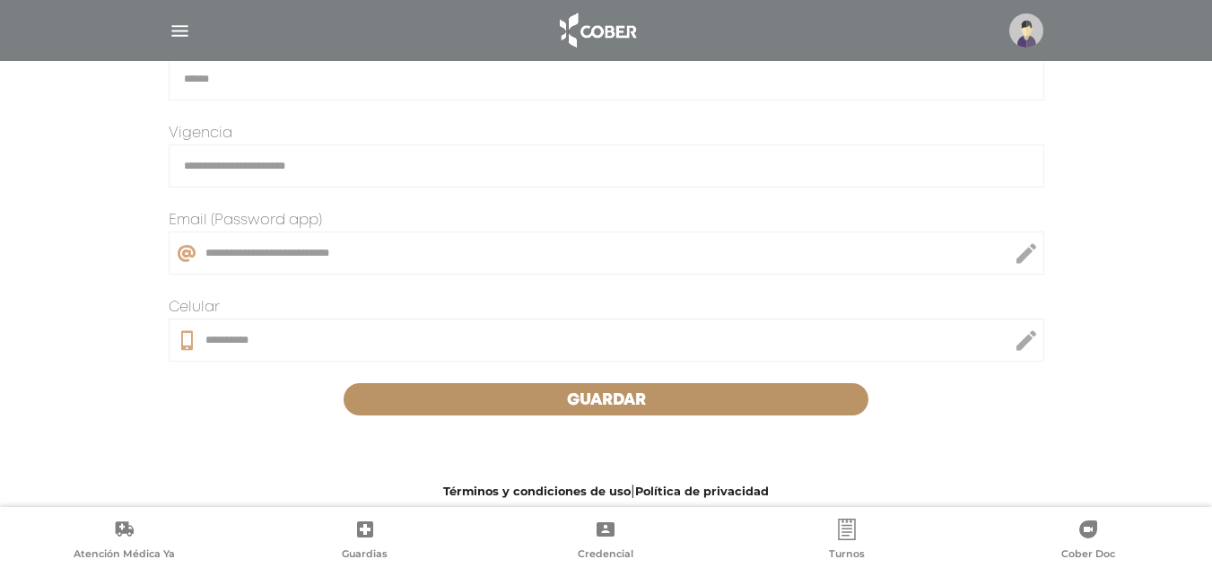
click at [844, 390] on button "Guardar" at bounding box center [607, 399] width 526 height 32
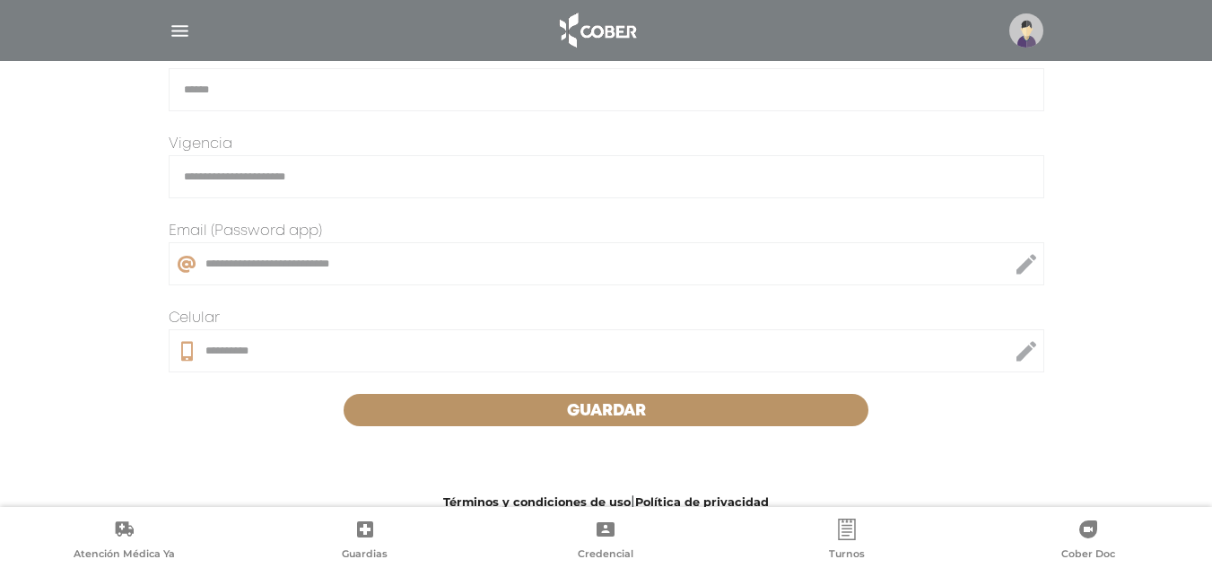
scroll to position [541, 0]
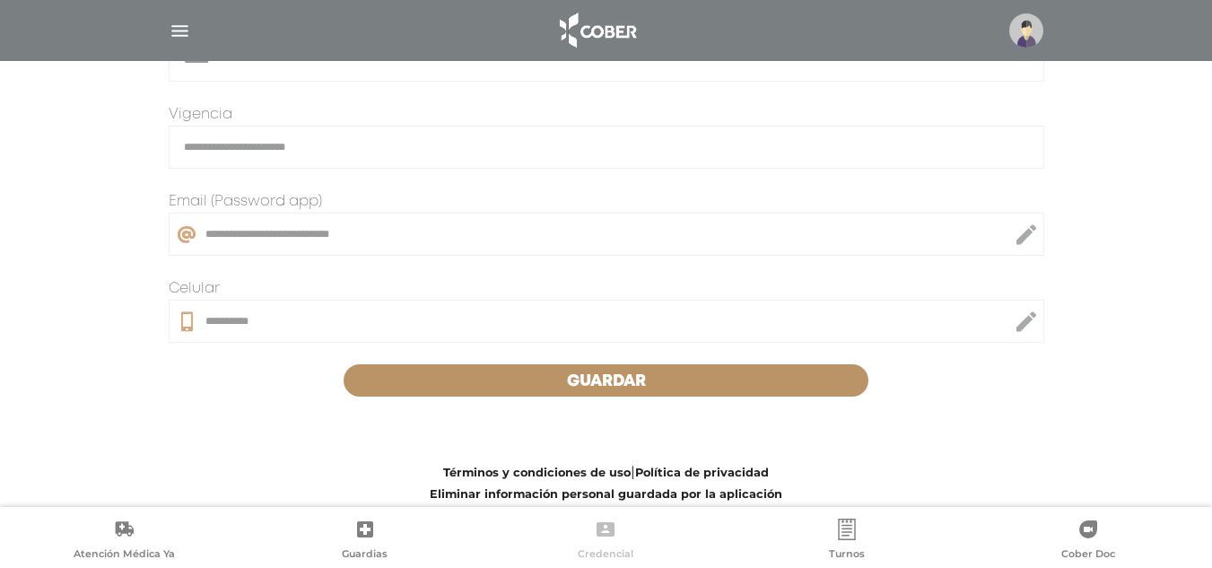
click at [605, 541] on link "Credencial" at bounding box center [605, 542] width 241 height 46
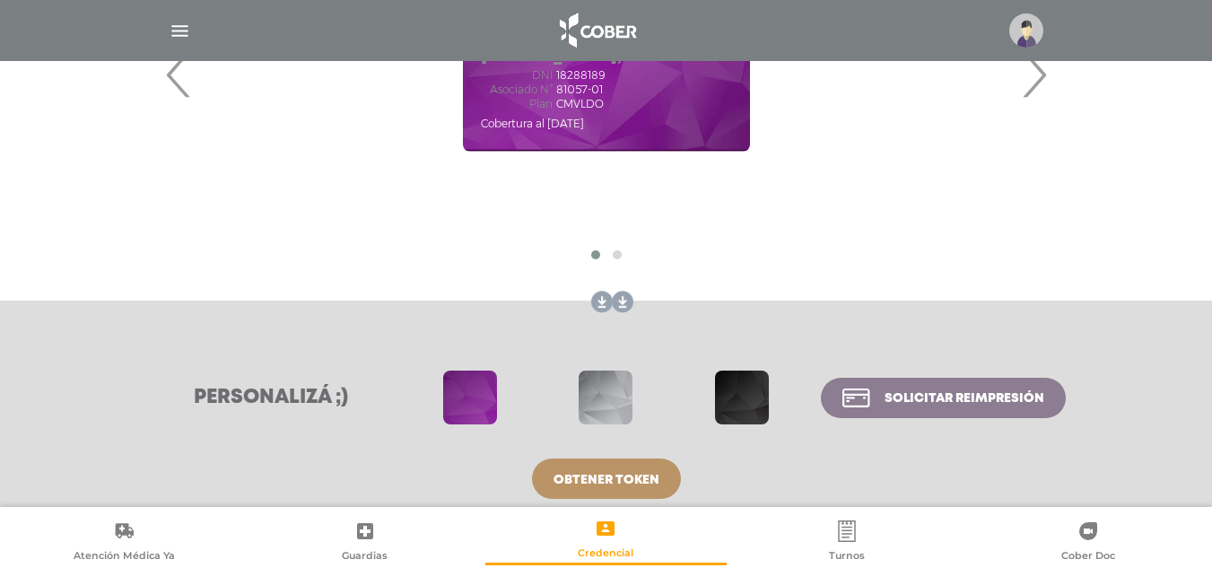
scroll to position [418, 0]
